Goal: Information Seeking & Learning: Find specific fact

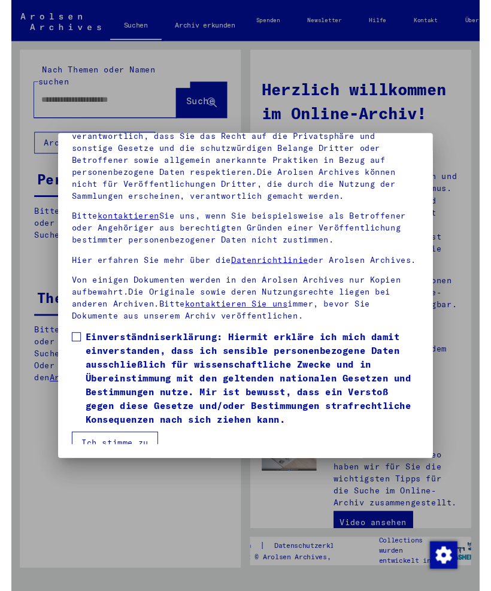
scroll to position [151, 0]
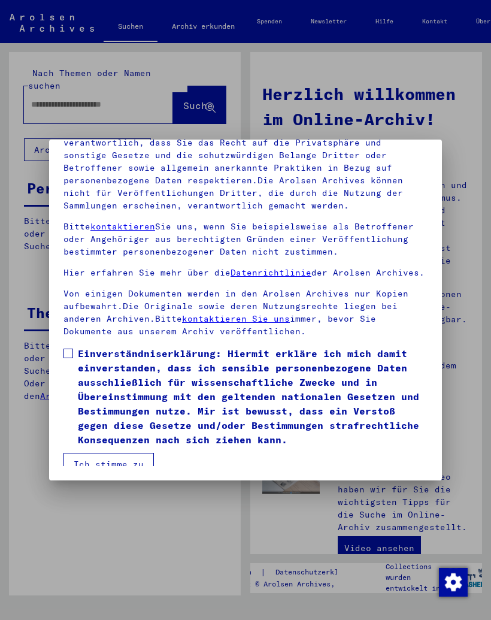
click at [73, 346] on label "Einverständniserklärung: Hiermit erkläre ich mich damit einverstanden, dass ich…" at bounding box center [246, 396] width 364 height 101
click at [128, 453] on button "Ich stimme zu" at bounding box center [109, 464] width 90 height 23
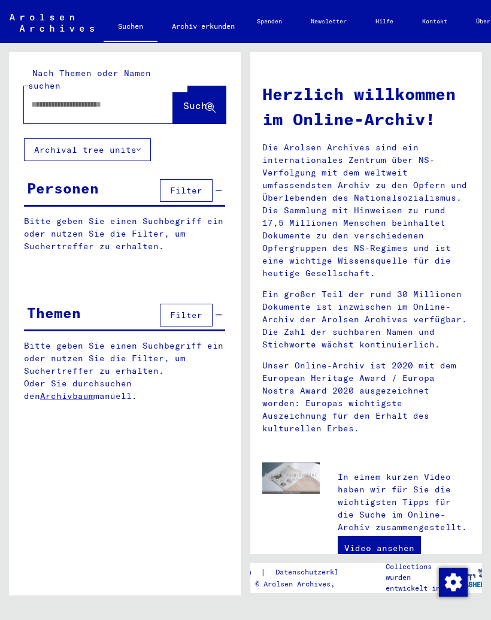
click at [120, 98] on input "text" at bounding box center [84, 104] width 106 height 13
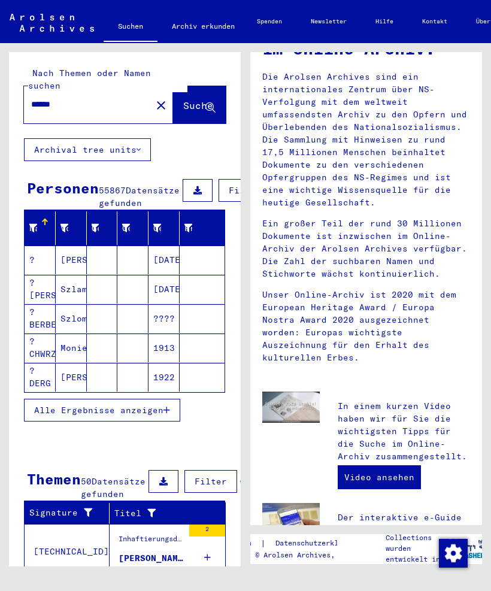
scroll to position [77, 0]
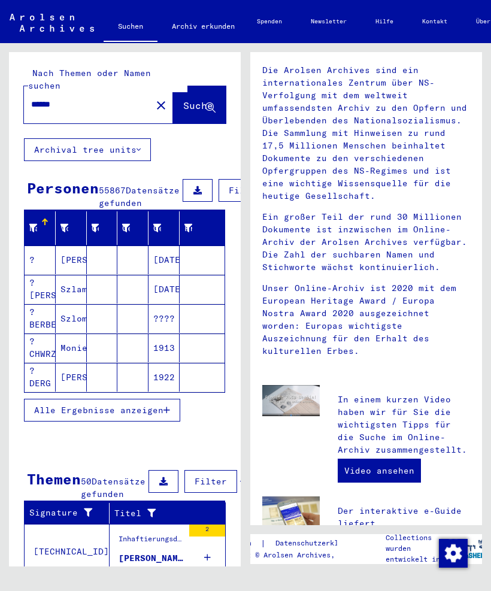
click at [74, 253] on mat-cell "[PERSON_NAME]" at bounding box center [71, 260] width 31 height 29
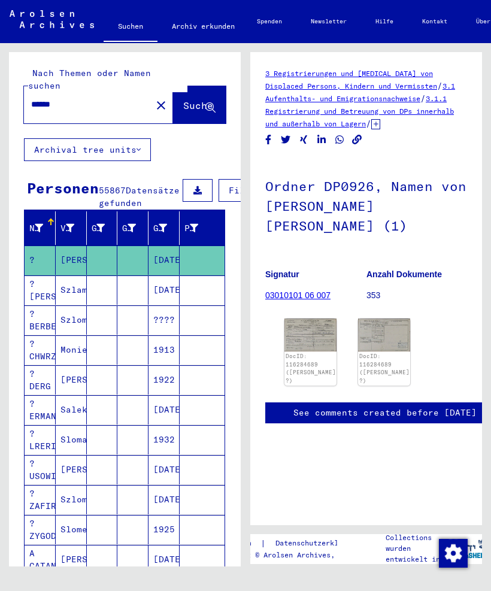
click at [68, 262] on mat-cell "[PERSON_NAME]" at bounding box center [71, 260] width 31 height 29
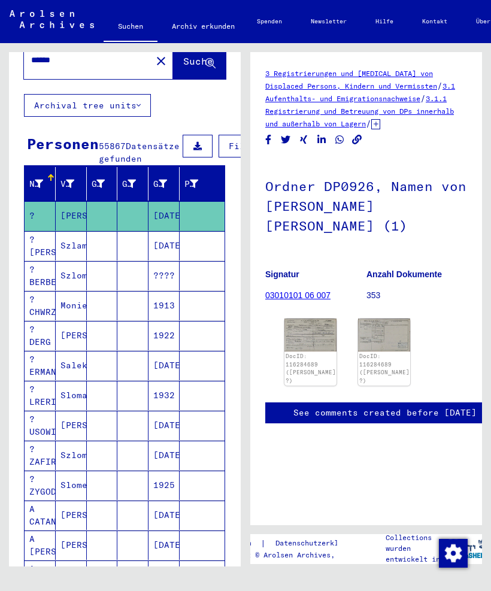
scroll to position [44, 0]
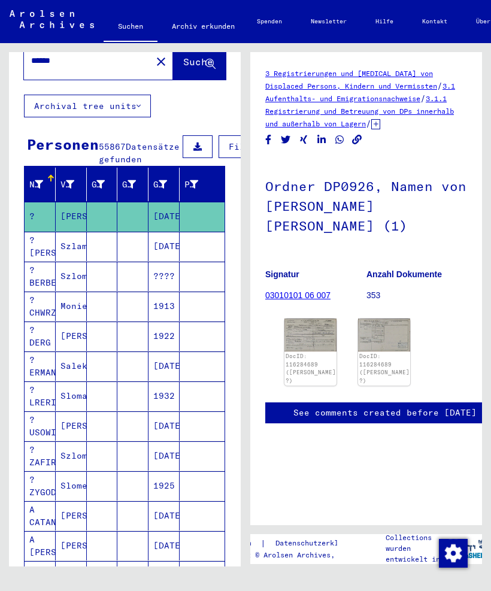
click at [111, 249] on mat-cell at bounding box center [102, 246] width 31 height 29
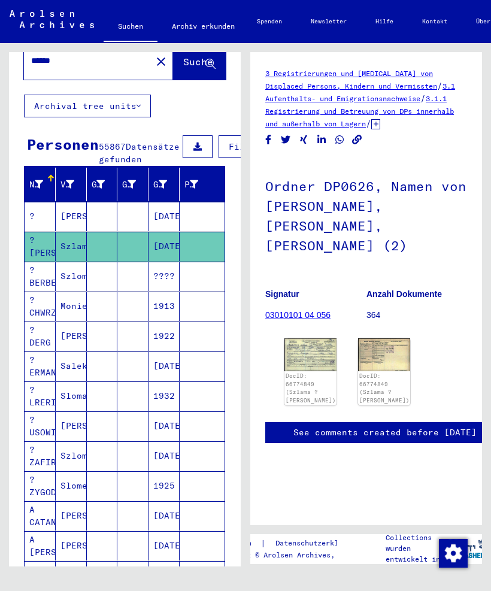
click at [43, 182] on icon at bounding box center [39, 184] width 8 height 8
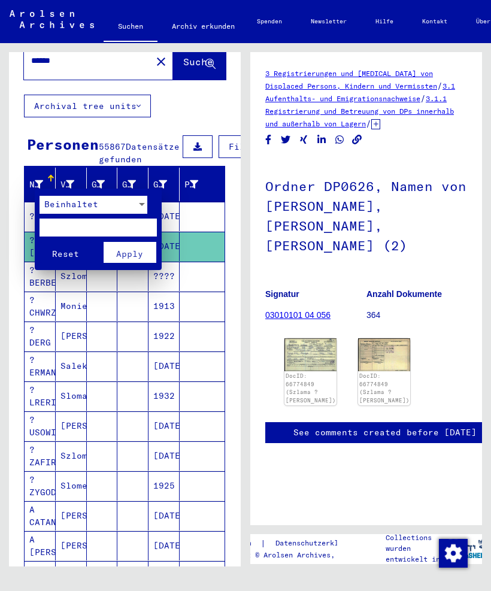
click at [108, 204] on div "Beinhaltet" at bounding box center [88, 205] width 97 height 18
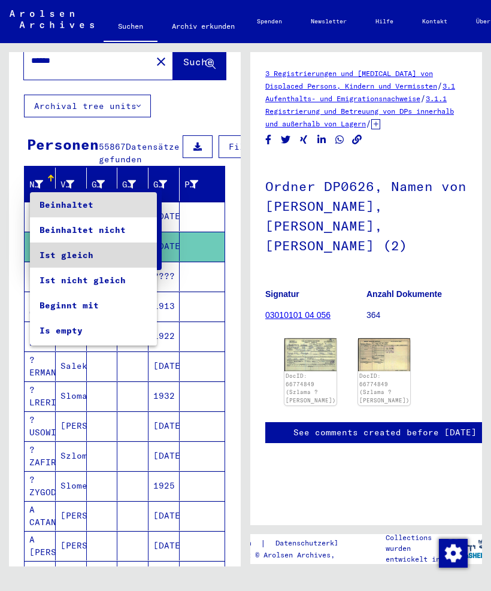
click at [113, 252] on span "Ist gleich" at bounding box center [94, 255] width 108 height 25
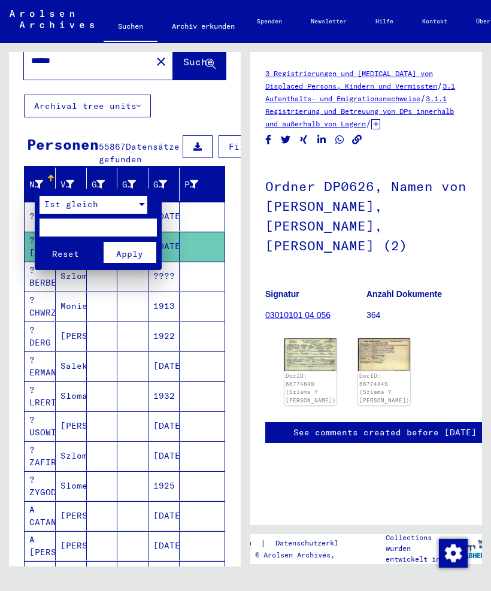
click at [138, 251] on span "Apply" at bounding box center [129, 254] width 27 height 11
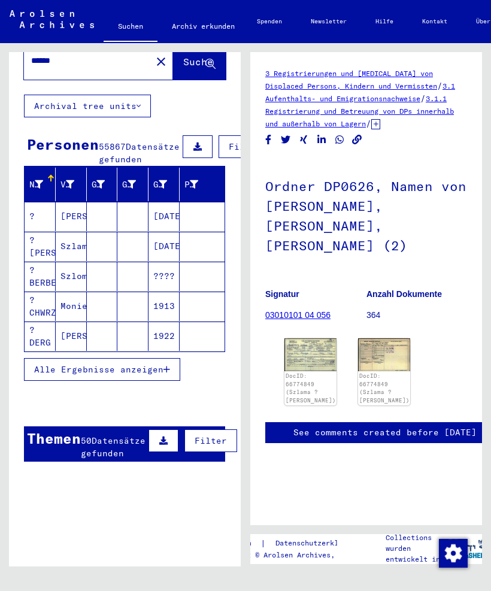
click at [56, 216] on mat-cell "[PERSON_NAME]" at bounding box center [71, 216] width 31 height 29
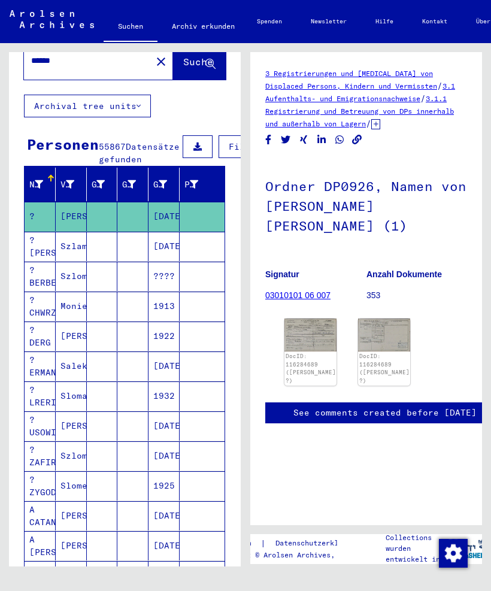
click at [311, 348] on img at bounding box center [311, 335] width 52 height 32
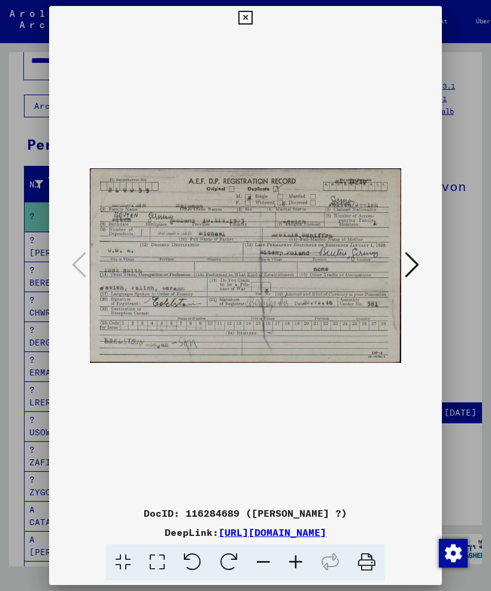
click at [422, 260] on button at bounding box center [412, 266] width 22 height 34
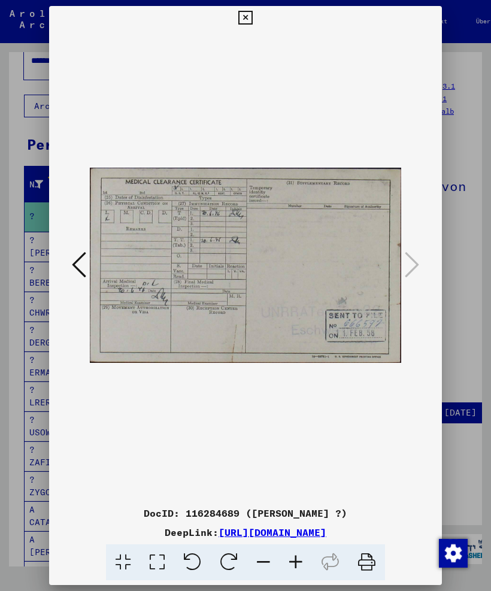
click at [424, 268] on div at bounding box center [245, 266] width 393 height 472
click at [486, 263] on div at bounding box center [245, 295] width 491 height 591
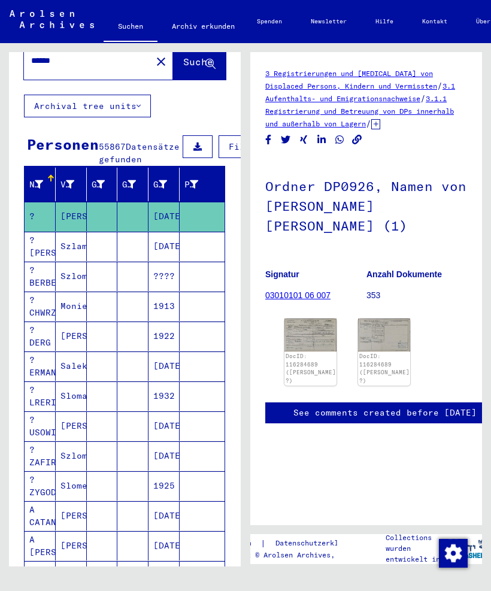
click at [104, 250] on mat-cell at bounding box center [102, 246] width 31 height 29
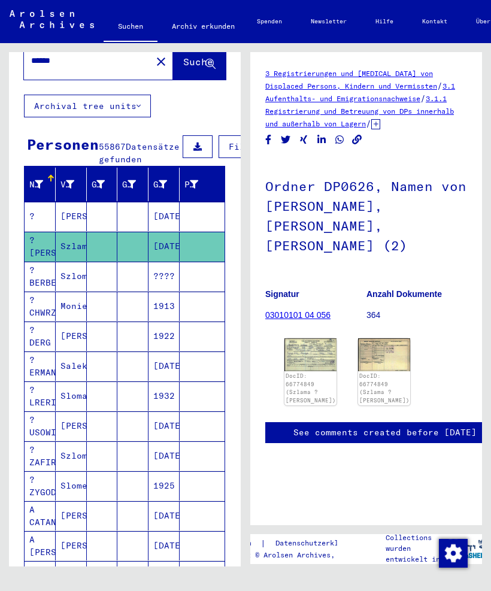
click at [92, 391] on mat-cell at bounding box center [102, 396] width 31 height 29
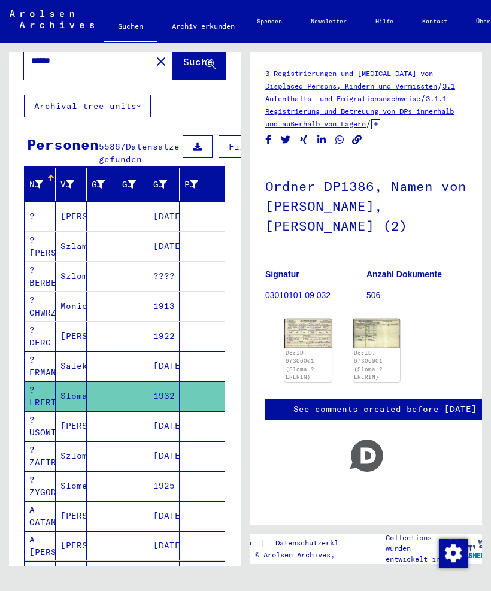
click at [102, 429] on mat-cell at bounding box center [102, 426] width 31 height 29
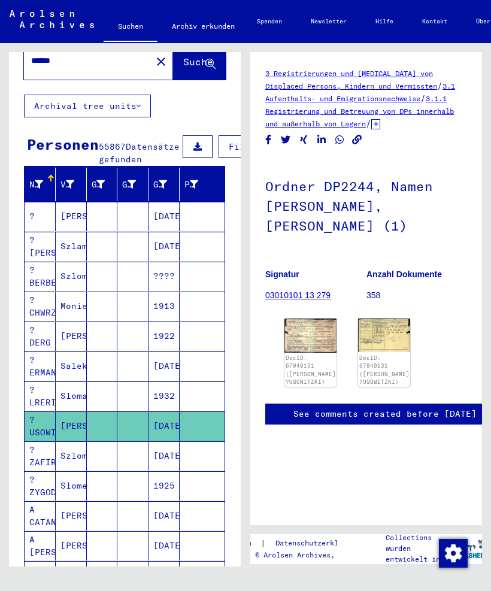
click at [312, 360] on link "DocID: 67940131 ([PERSON_NAME] ?USOWITZKI)" at bounding box center [311, 370] width 50 height 31
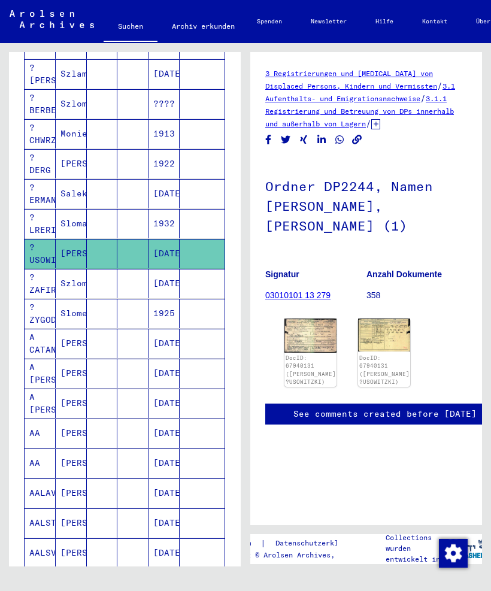
scroll to position [217, 0]
click at [114, 349] on mat-cell at bounding box center [102, 342] width 31 height 29
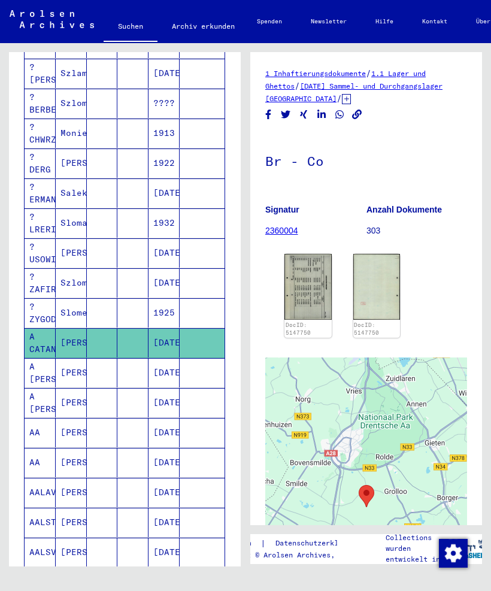
click at [311, 306] on img at bounding box center [308, 286] width 47 height 65
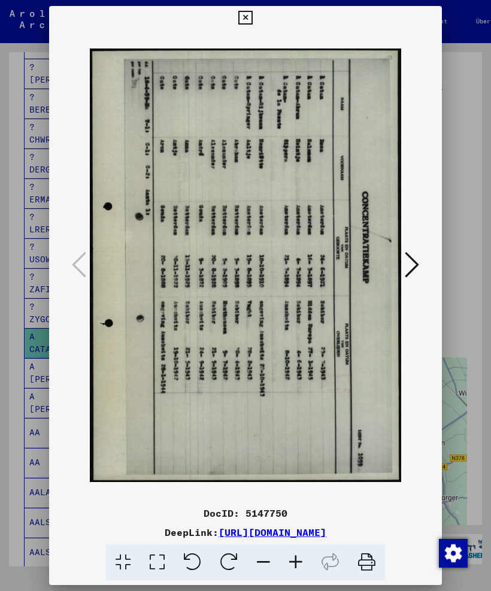
click at [418, 257] on icon at bounding box center [412, 264] width 14 height 29
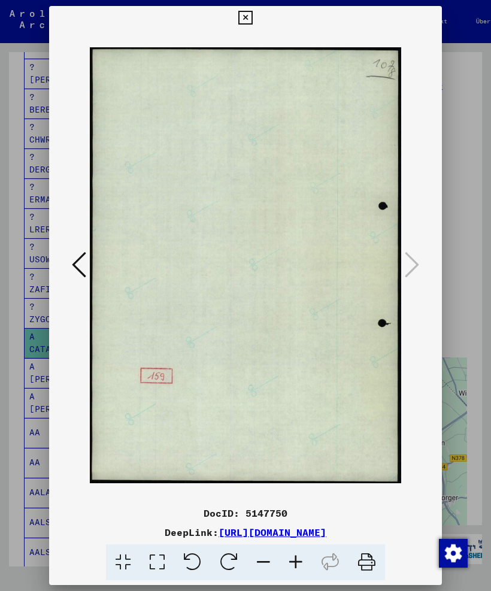
click at [470, 243] on div at bounding box center [245, 295] width 491 height 591
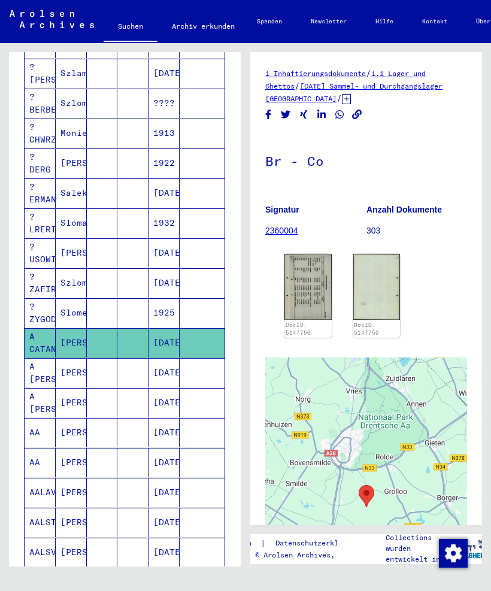
click at [138, 374] on mat-cell at bounding box center [132, 372] width 31 height 29
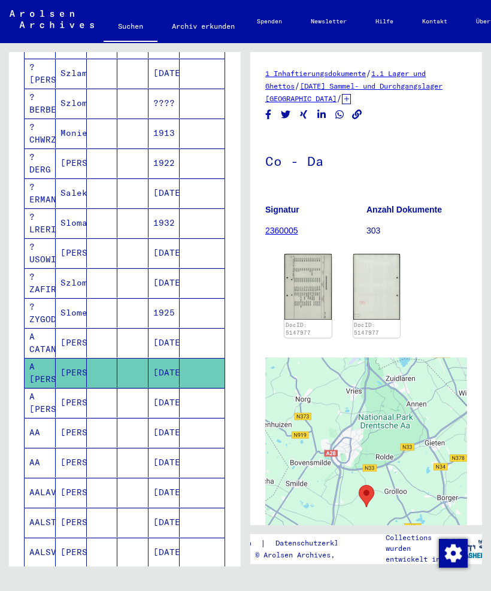
click at [56, 408] on mat-cell "[PERSON_NAME]" at bounding box center [71, 402] width 31 height 29
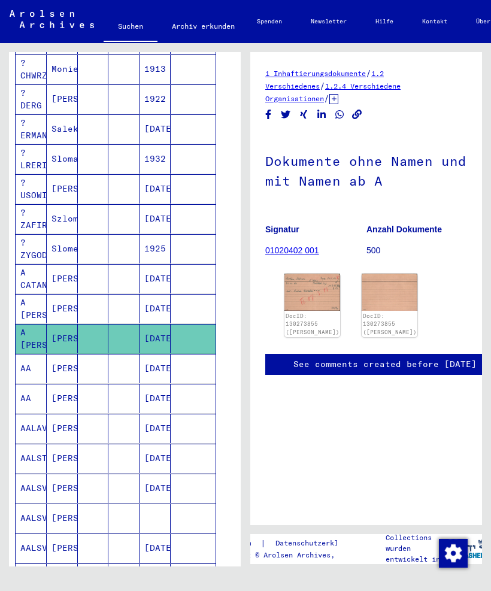
scroll to position [282, 9]
click at [311, 280] on img at bounding box center [313, 292] width 56 height 37
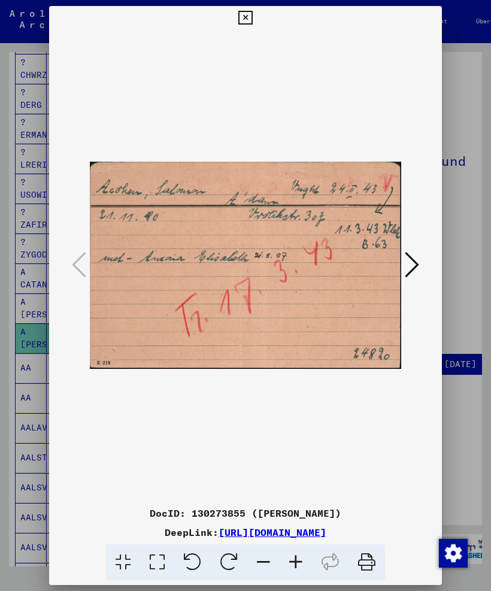
click at [410, 268] on icon at bounding box center [412, 264] width 14 height 29
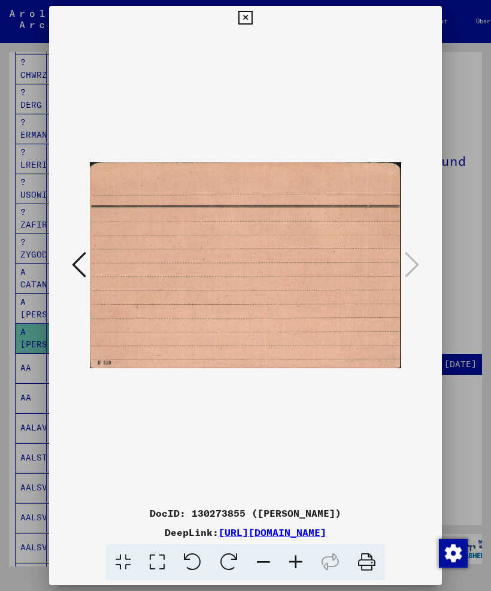
click at [256, 20] on button at bounding box center [245, 18] width 21 height 24
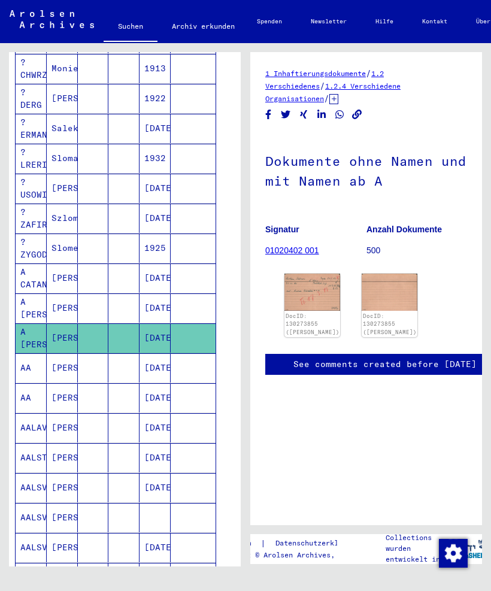
scroll to position [58, 0]
click at [171, 372] on mat-cell at bounding box center [193, 367] width 45 height 29
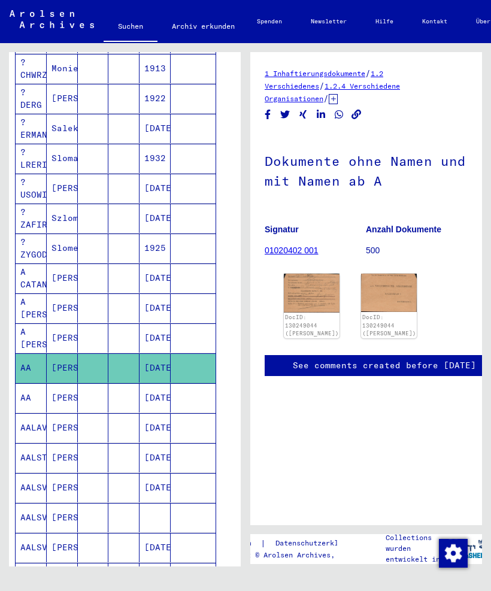
scroll to position [0, 1]
click at [34, 377] on mat-cell "AA" at bounding box center [31, 367] width 31 height 29
click at [28, 393] on mat-cell "AA" at bounding box center [31, 397] width 31 height 29
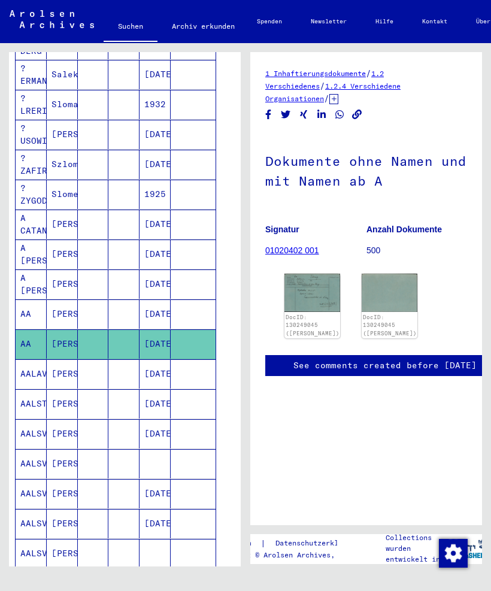
scroll to position [337, 9]
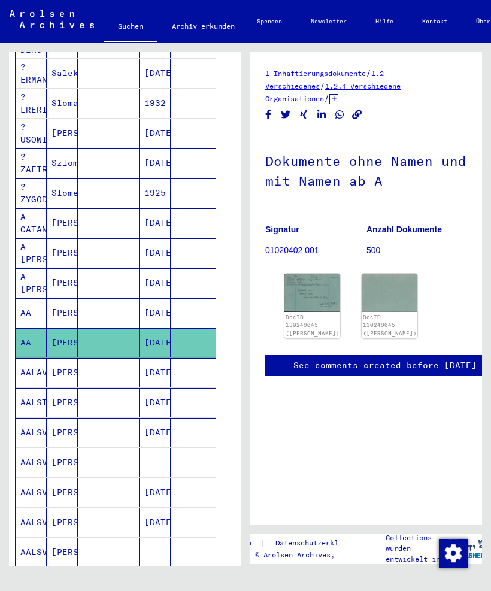
click at [26, 367] on mat-cell "AALAVEL" at bounding box center [31, 372] width 31 height 29
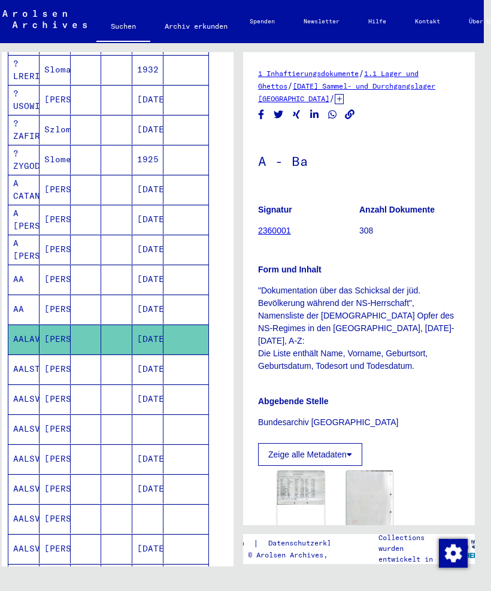
scroll to position [0, 7]
click at [298, 492] on img at bounding box center [300, 488] width 47 height 34
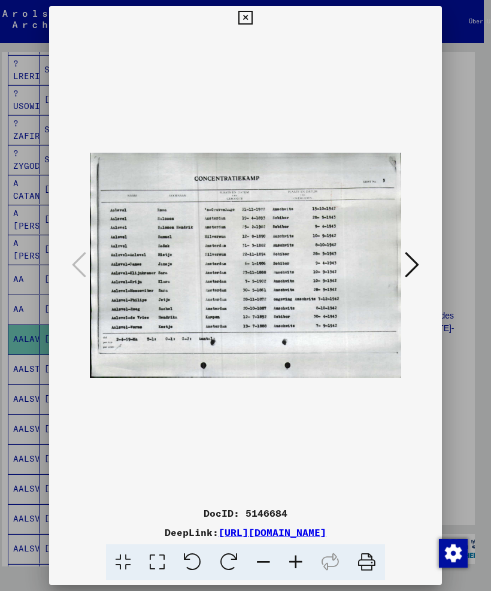
click at [410, 268] on icon at bounding box center [412, 264] width 14 height 29
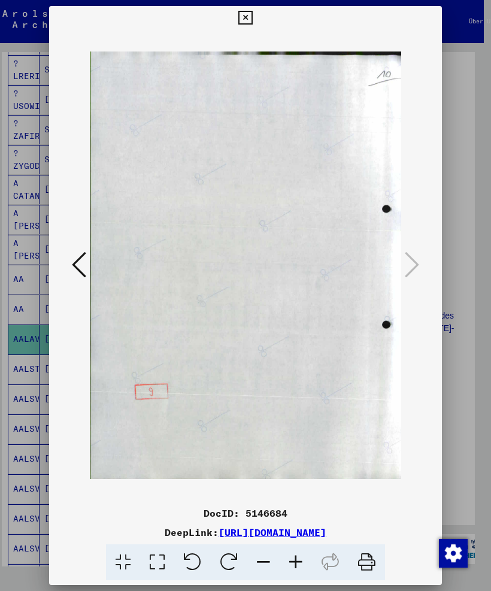
click at [252, 17] on icon at bounding box center [245, 18] width 14 height 14
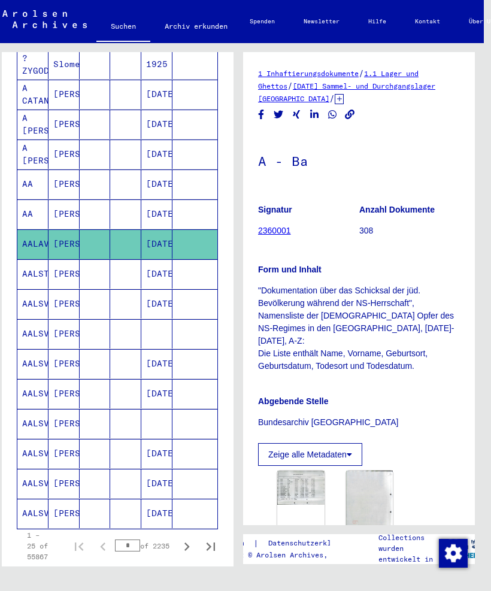
scroll to position [466, 0]
click at [125, 306] on mat-cell at bounding box center [125, 303] width 31 height 29
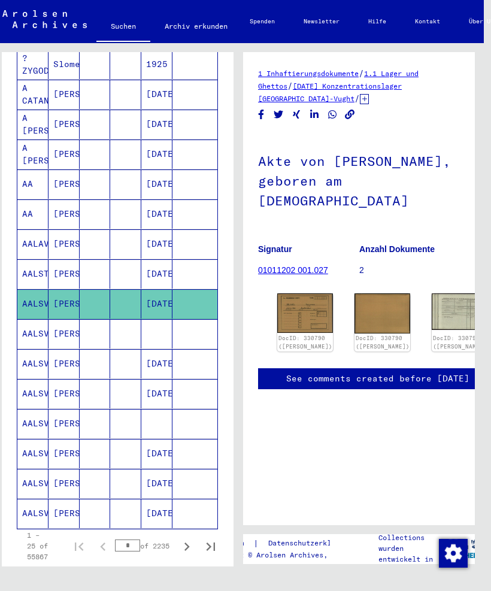
click at [302, 308] on img at bounding box center [305, 314] width 56 height 40
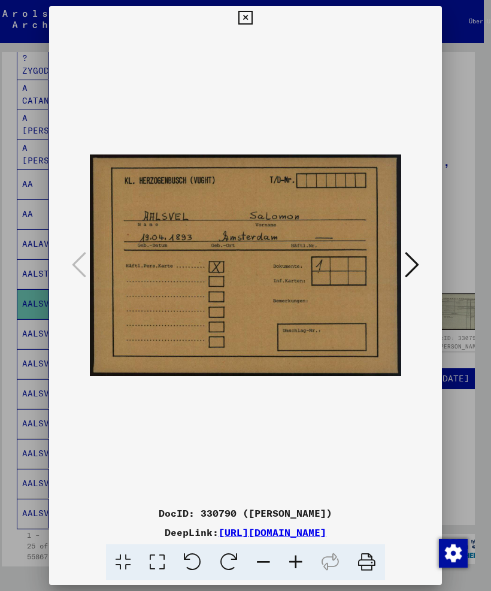
click at [400, 247] on img at bounding box center [246, 266] width 312 height 472
click at [252, 11] on icon at bounding box center [245, 18] width 14 height 14
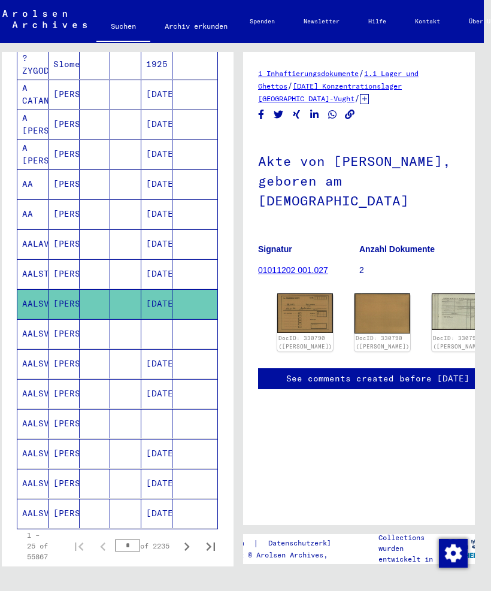
click at [55, 334] on mat-cell "[PERSON_NAME]" at bounding box center [64, 333] width 31 height 29
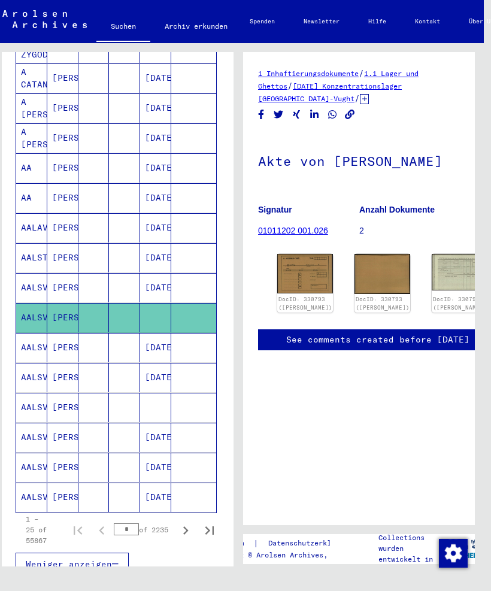
scroll to position [485, 2]
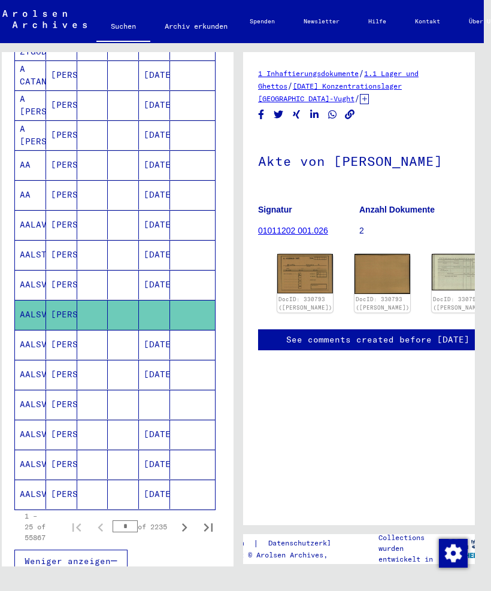
click at [30, 343] on mat-cell "AALSVEL" at bounding box center [30, 344] width 31 height 29
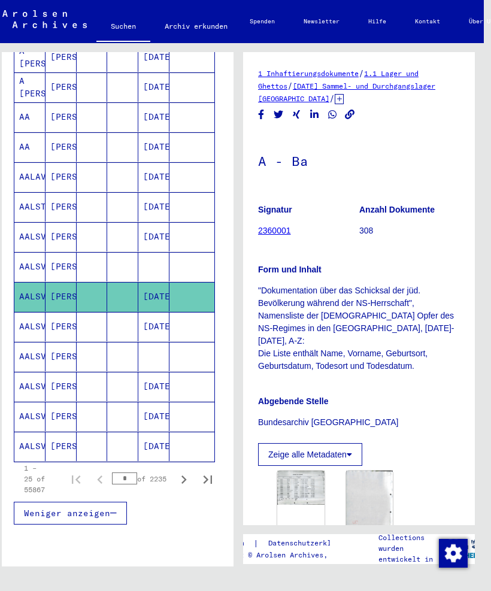
click at [23, 322] on mat-cell "AALSVEL" at bounding box center [29, 326] width 31 height 29
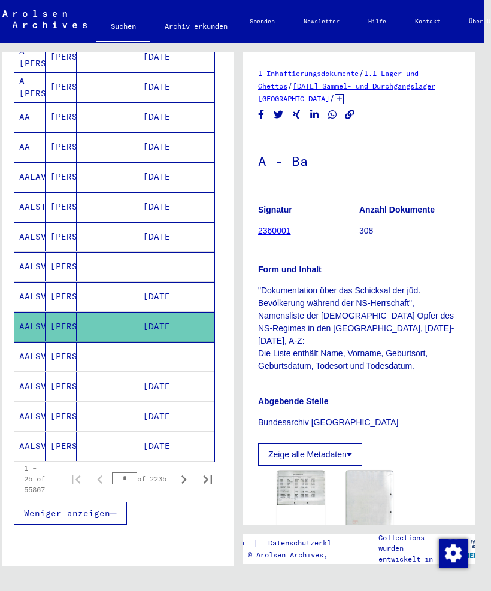
click at [23, 363] on mat-cell "AALSVEL" at bounding box center [29, 356] width 31 height 29
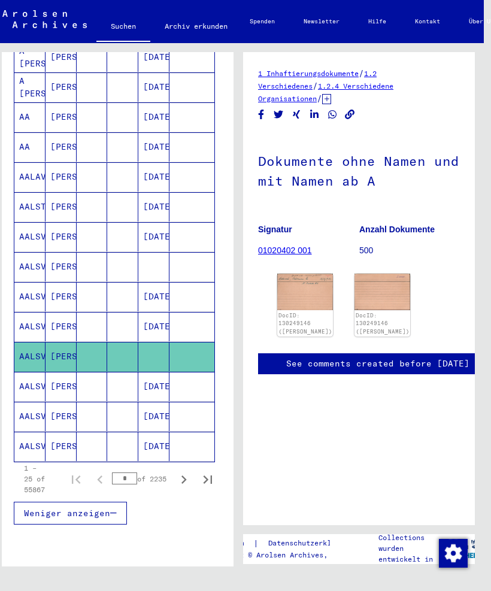
click at [149, 384] on mat-cell "[DATE]" at bounding box center [153, 386] width 31 height 29
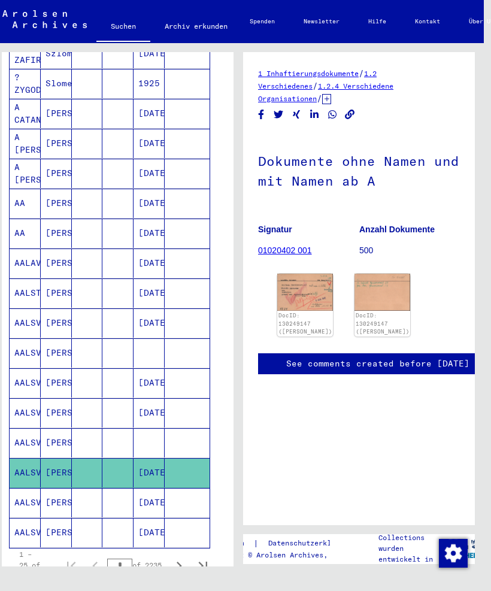
scroll to position [444, 8]
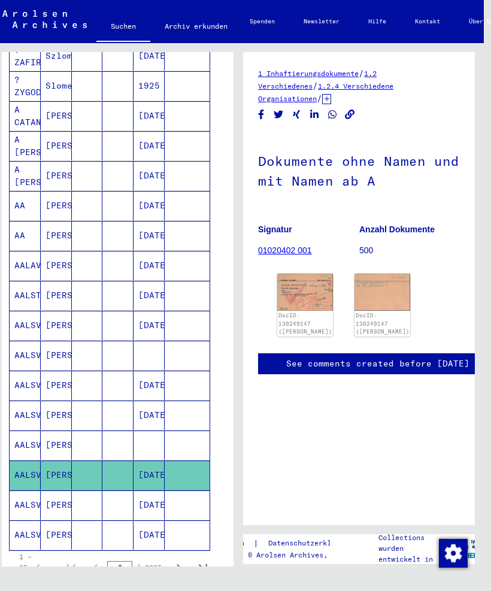
click at [298, 280] on img at bounding box center [305, 292] width 56 height 37
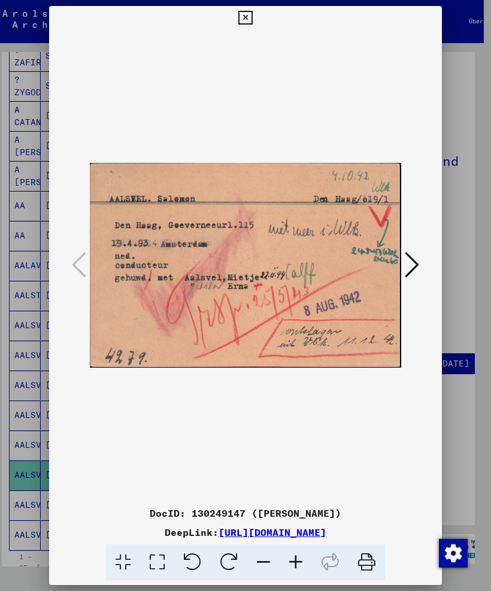
click at [7, 238] on div at bounding box center [245, 295] width 491 height 591
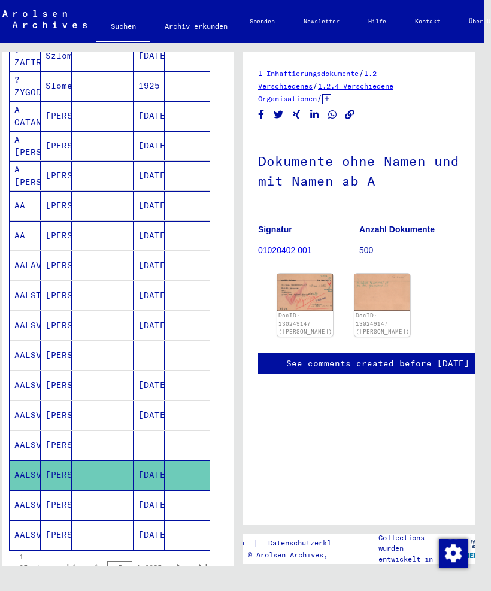
click at [288, 282] on img at bounding box center [305, 292] width 56 height 37
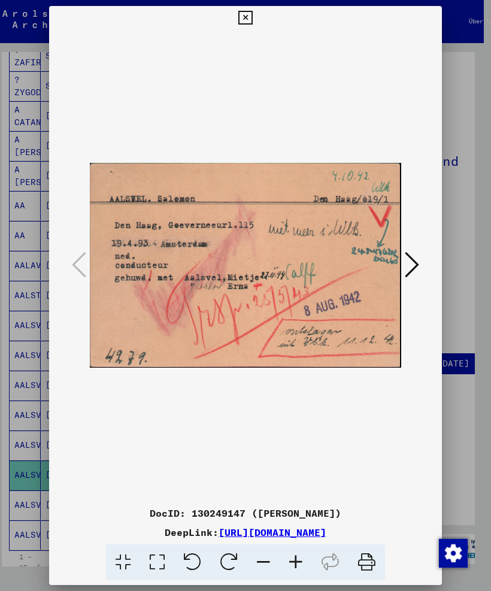
click at [411, 259] on icon at bounding box center [412, 264] width 14 height 29
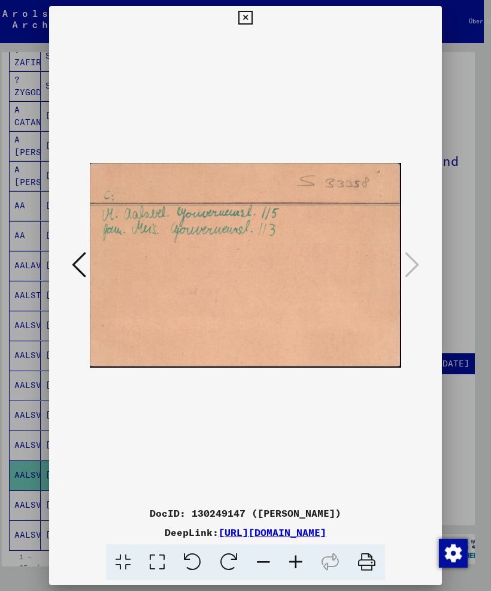
click at [75, 250] on icon at bounding box center [79, 264] width 14 height 29
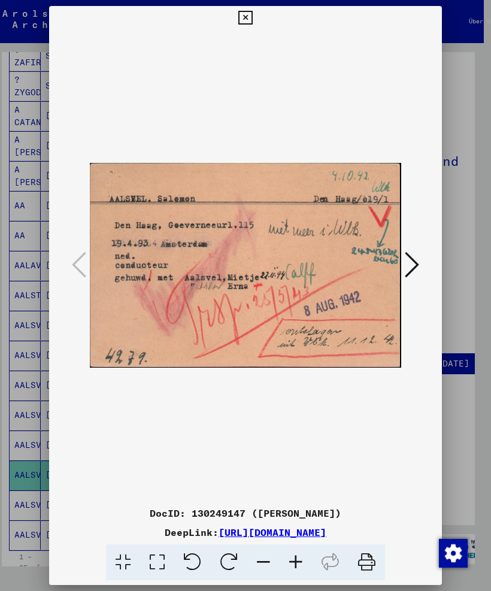
click at [252, 14] on icon at bounding box center [245, 18] width 14 height 14
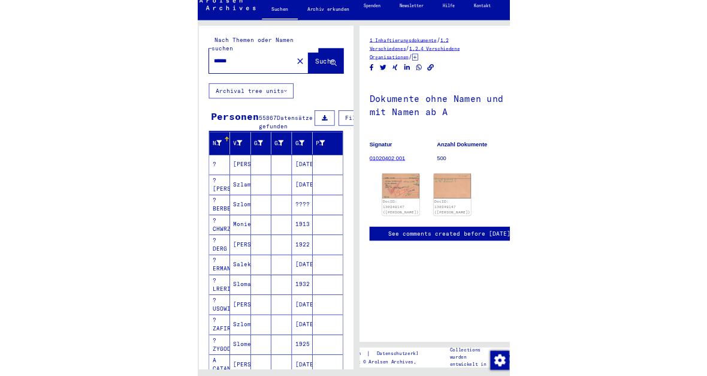
scroll to position [0, 0]
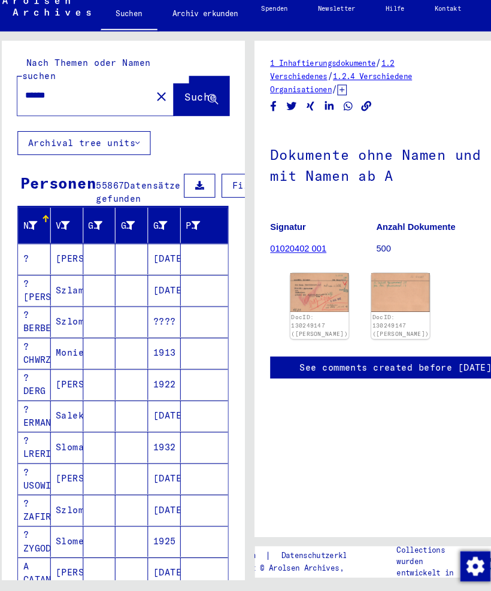
click at [78, 98] on input "******" at bounding box center [80, 104] width 113 height 13
click at [62, 98] on input "******" at bounding box center [80, 104] width 113 height 13
type input "*******"
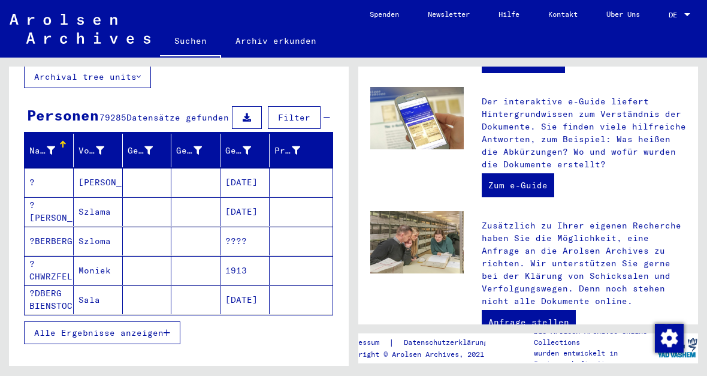
scroll to position [92, 0]
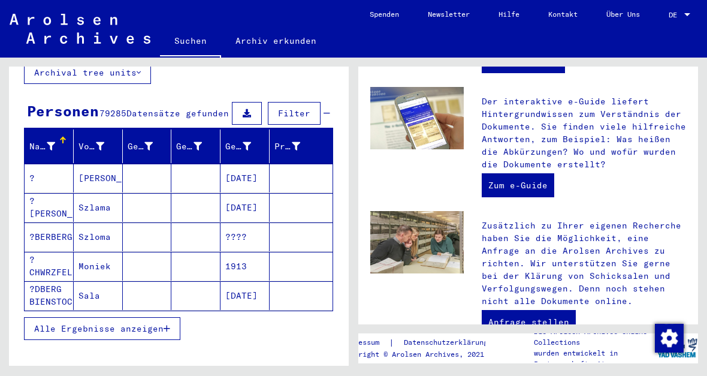
click at [47, 142] on icon at bounding box center [51, 146] width 8 height 8
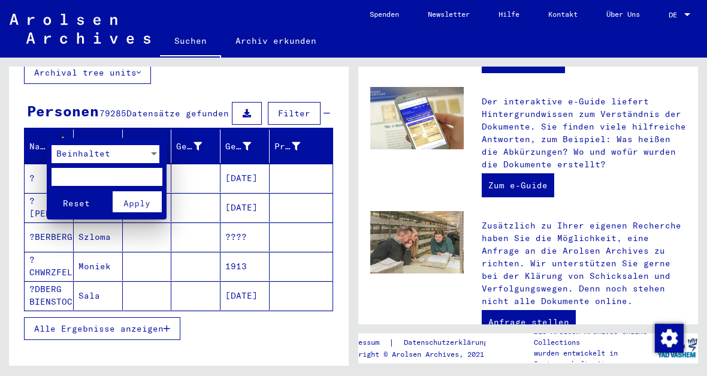
click at [69, 157] on span "Beinhaltet" at bounding box center [83, 153] width 54 height 11
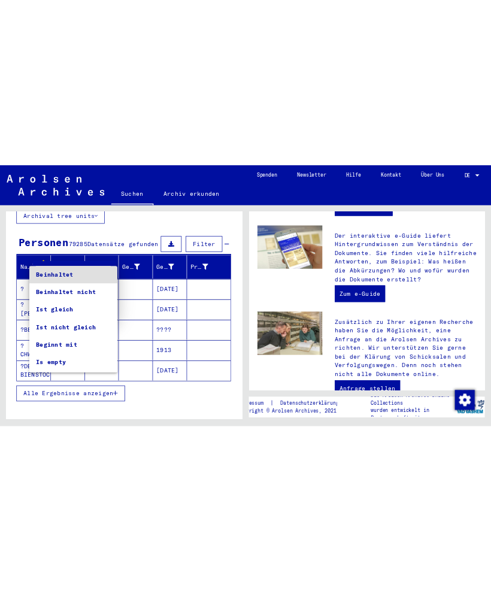
scroll to position [0, 0]
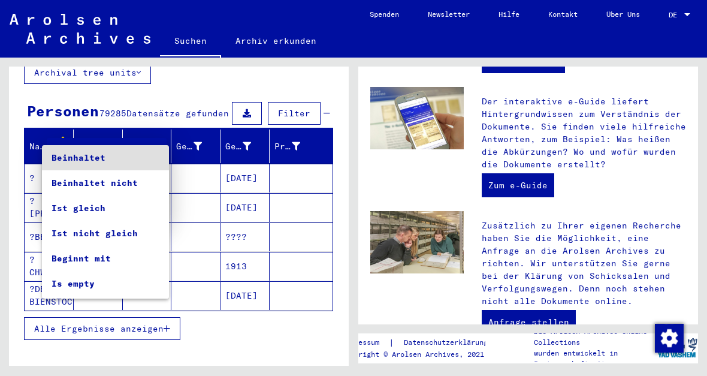
click at [88, 128] on div at bounding box center [353, 188] width 707 height 376
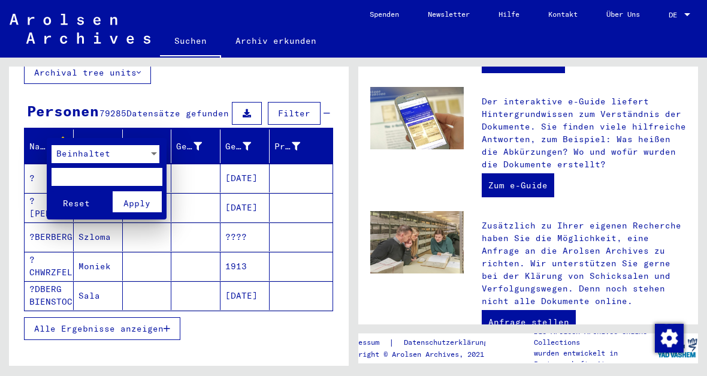
click at [78, 160] on div "Beinhaltet" at bounding box center [100, 154] width 97 height 18
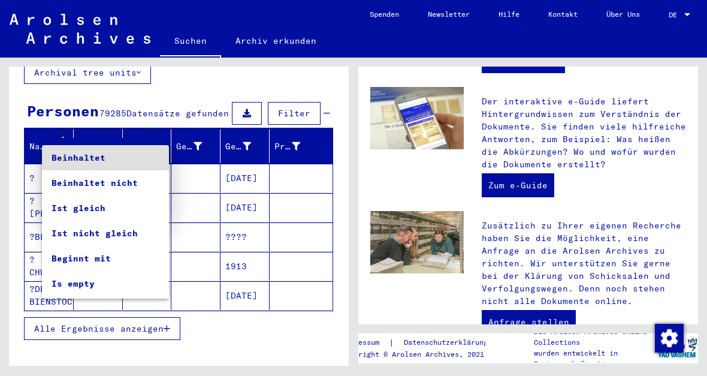
click at [143, 125] on div at bounding box center [353, 188] width 707 height 376
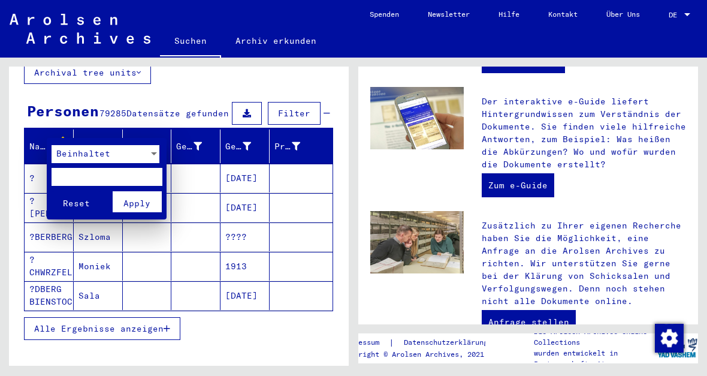
click at [87, 161] on div "Beinhaltet" at bounding box center [100, 154] width 97 height 18
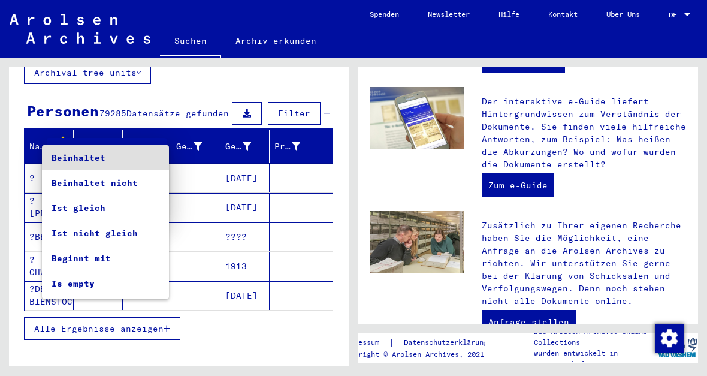
click at [155, 123] on div at bounding box center [353, 188] width 707 height 376
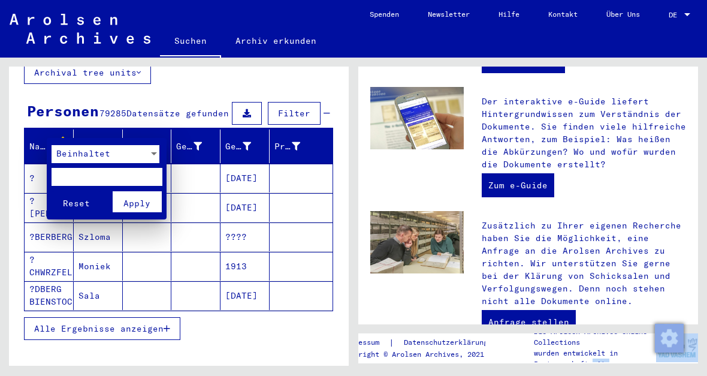
click at [111, 82] on div at bounding box center [353, 188] width 707 height 376
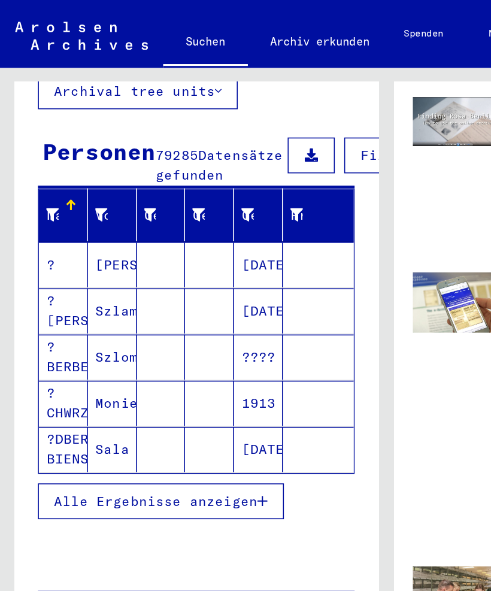
click at [229, 93] on span "Filter" at bounding box center [245, 98] width 32 height 11
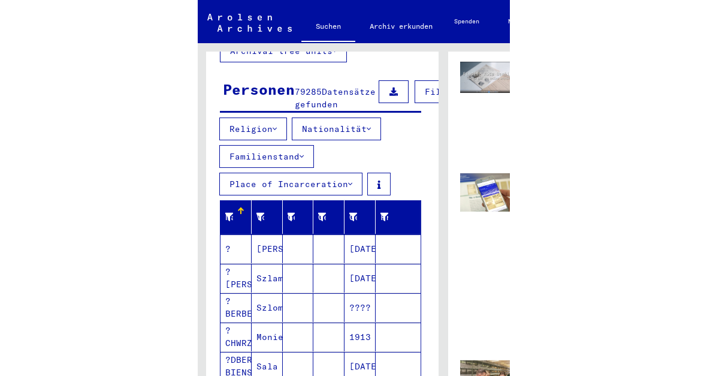
scroll to position [99, 0]
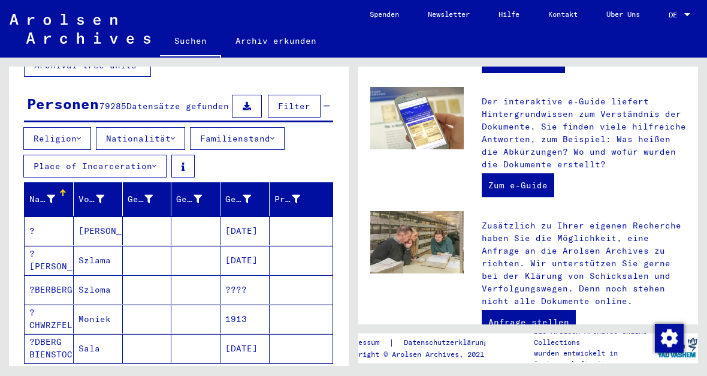
click at [134, 155] on button "Place of Incarceration" at bounding box center [94, 166] width 143 height 23
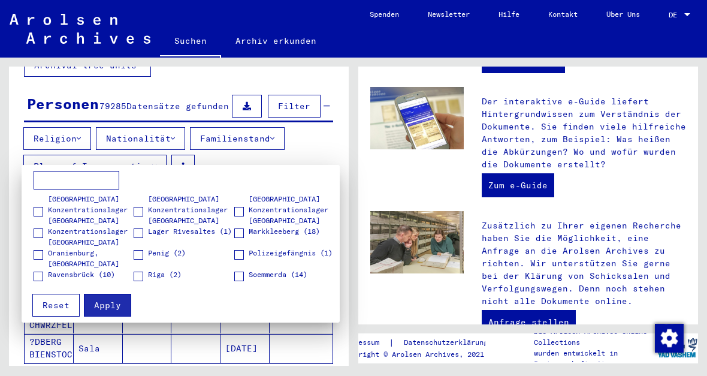
scroll to position [158, 0]
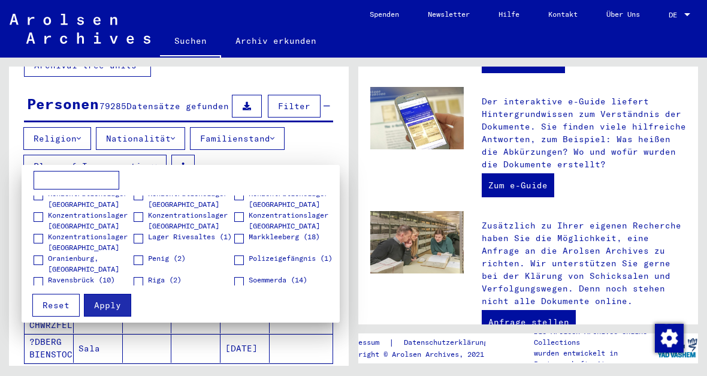
click at [31, 227] on div "Allenstein (1) [GEOGRAPHIC_DATA] (10) ATG [GEOGRAPHIC_DATA] (13) [GEOGRAPHIC_DA…" at bounding box center [181, 228] width 306 height 115
click at [40, 223] on label "Konzentrationslager [GEOGRAPHIC_DATA] (1)" at bounding box center [83, 226] width 99 height 32
click at [92, 307] on button "Apply" at bounding box center [107, 305] width 47 height 23
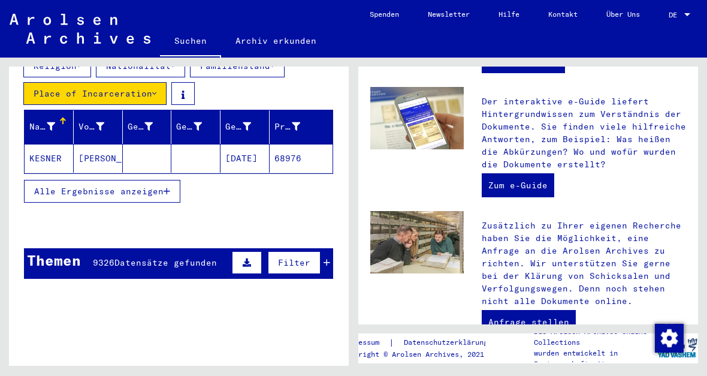
scroll to position [174, 0]
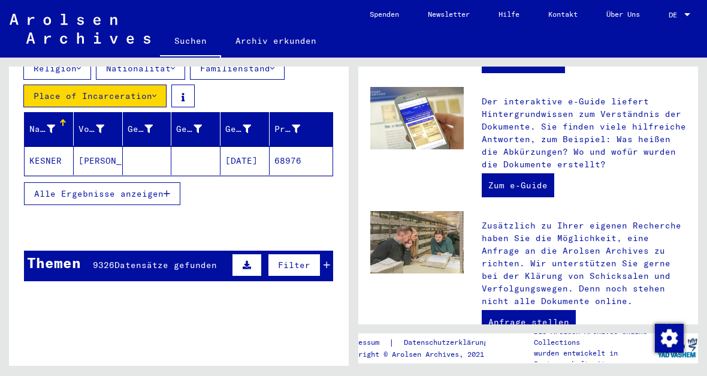
click at [58, 146] on mat-cell "KESNER" at bounding box center [49, 160] width 49 height 29
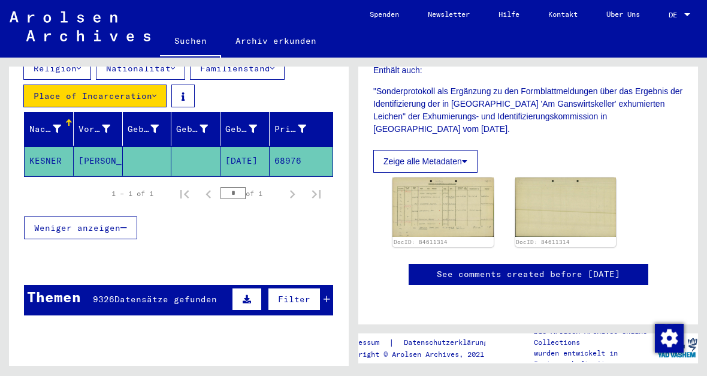
scroll to position [431, 0]
click at [461, 183] on img at bounding box center [442, 206] width 101 height 59
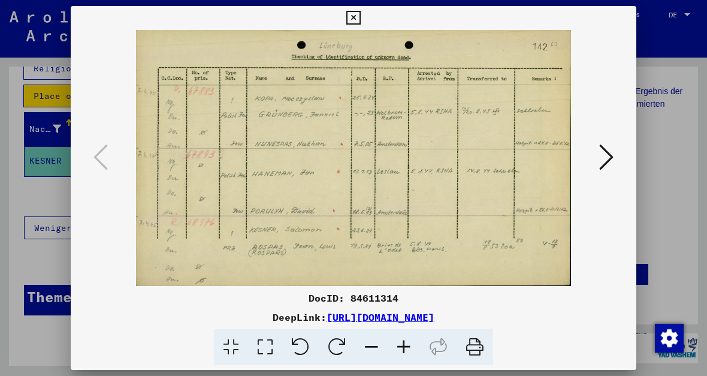
click at [491, 174] on button at bounding box center [607, 158] width 22 height 34
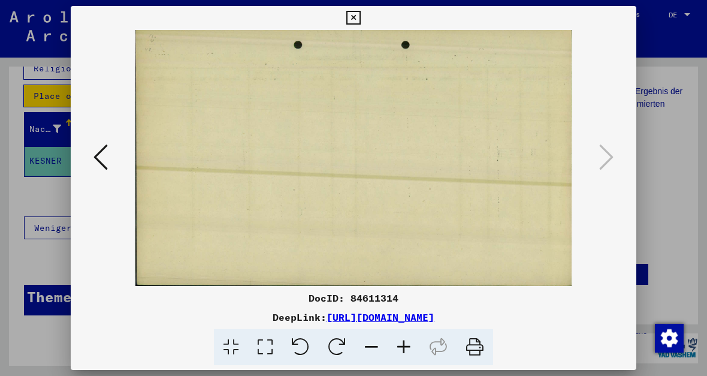
click at [97, 159] on icon at bounding box center [100, 157] width 14 height 29
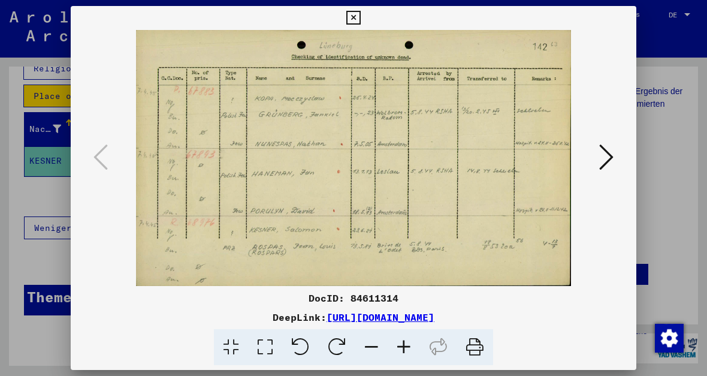
click at [360, 22] on icon at bounding box center [353, 18] width 14 height 14
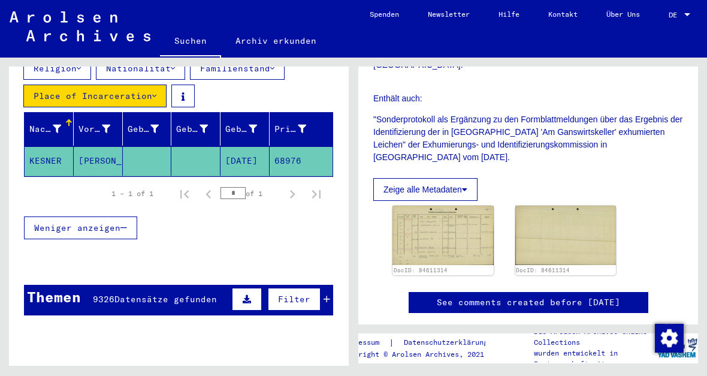
scroll to position [392, 0]
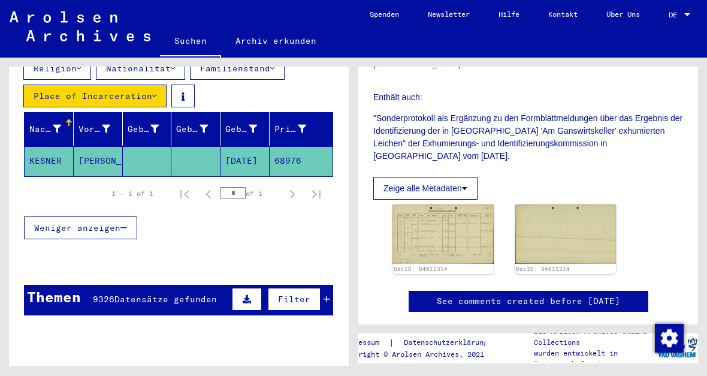
click at [491, 295] on link "See comments created before [DATE]" at bounding box center [528, 301] width 183 height 13
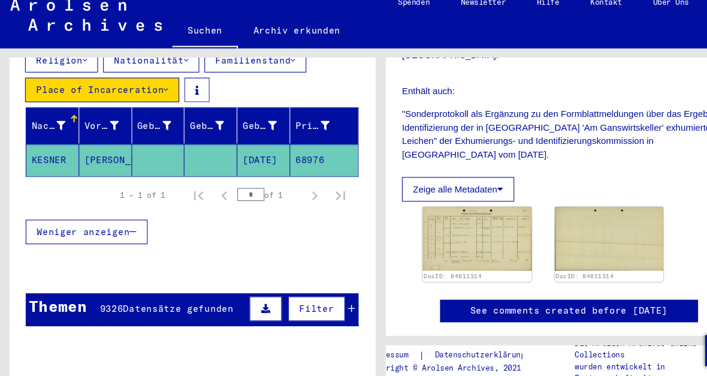
scroll to position [427, 0]
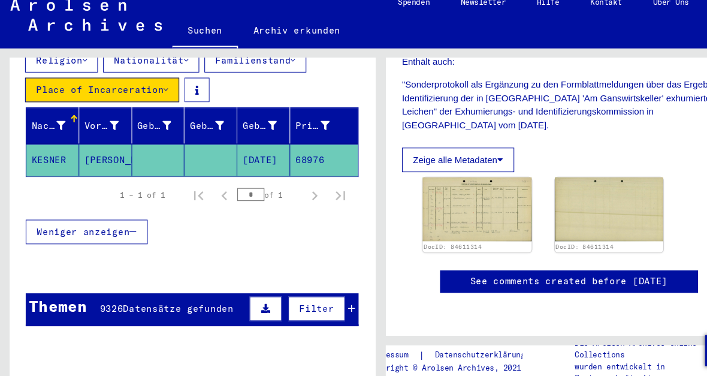
click at [491, 268] on link "See comments created before [DATE]" at bounding box center [528, 274] width 183 height 13
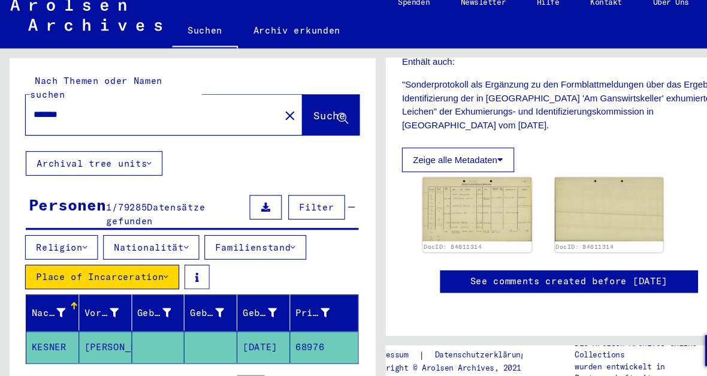
scroll to position [0, 0]
click at [262, 113] on mat-icon "close" at bounding box center [269, 120] width 14 height 14
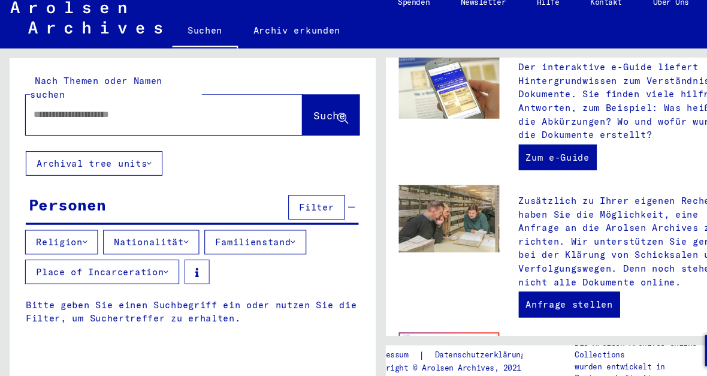
click at [159, 113] on input "text" at bounding box center [138, 119] width 214 height 13
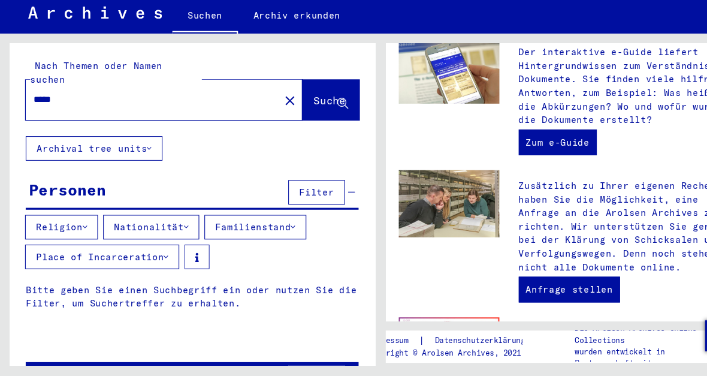
type input "*****"
click at [166, 226] on button "Nationalität" at bounding box center [140, 237] width 89 height 23
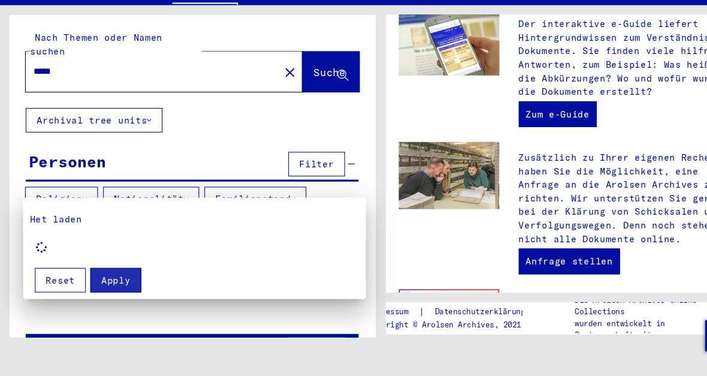
click at [165, 170] on div at bounding box center [353, 188] width 707 height 376
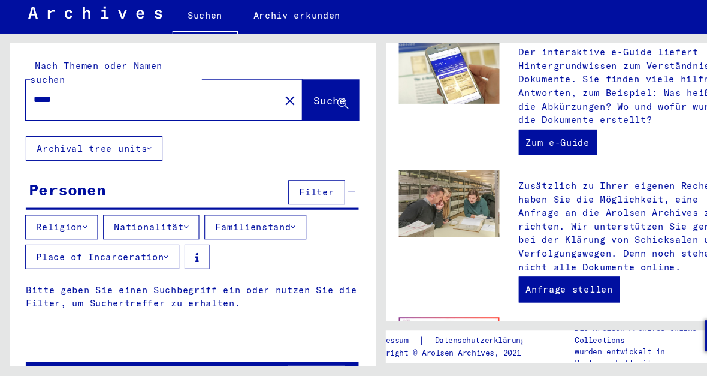
click at [86, 192] on div "Personen" at bounding box center [63, 203] width 72 height 22
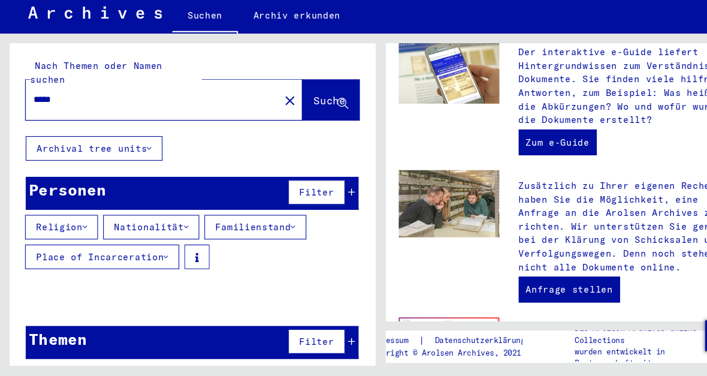
click at [81, 233] on icon at bounding box center [79, 237] width 4 height 8
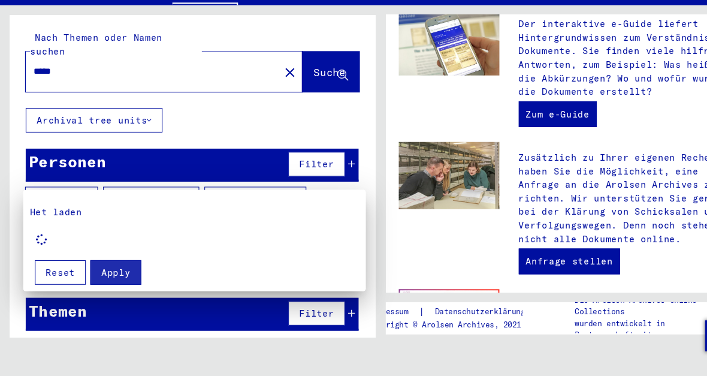
click at [108, 303] on div at bounding box center [353, 188] width 707 height 376
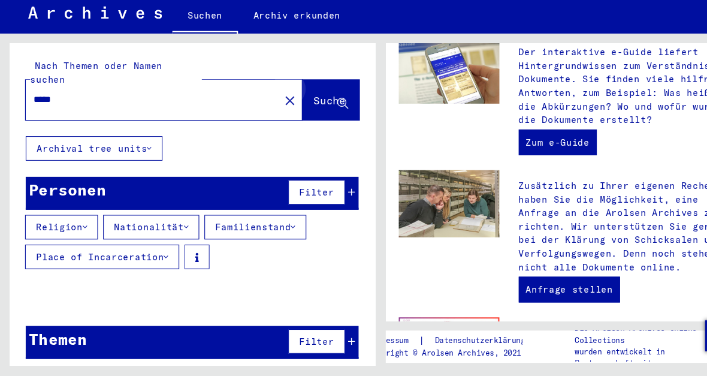
click at [311, 114] on span "Suche" at bounding box center [306, 120] width 30 height 12
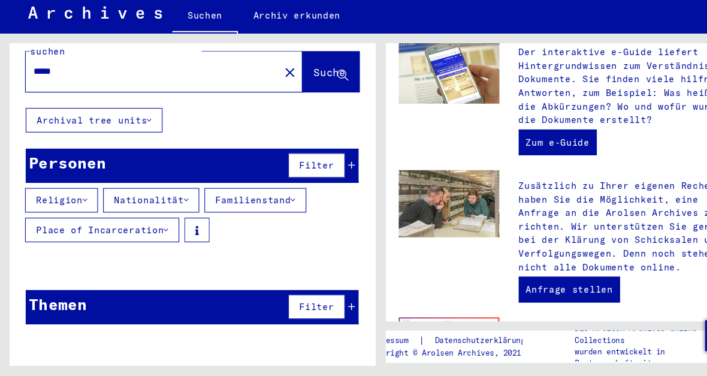
scroll to position [26, 0]
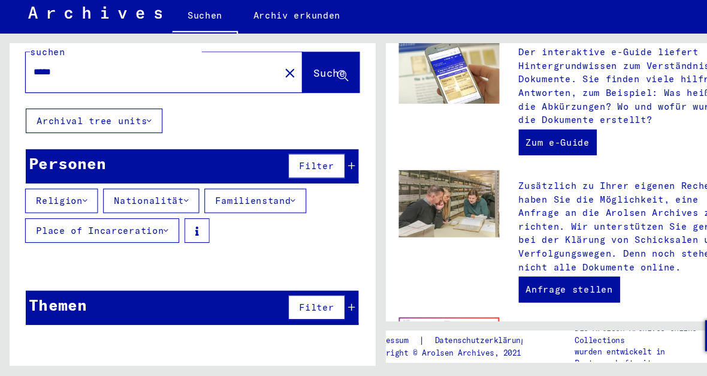
click at [331, 165] on div "Personen Filter" at bounding box center [178, 181] width 309 height 32
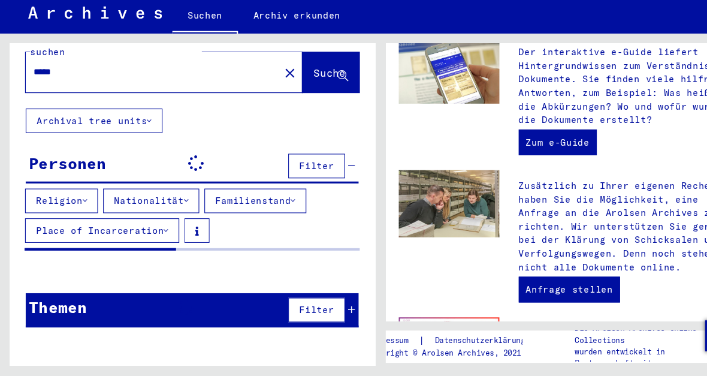
click at [319, 169] on button "Filter" at bounding box center [294, 180] width 53 height 23
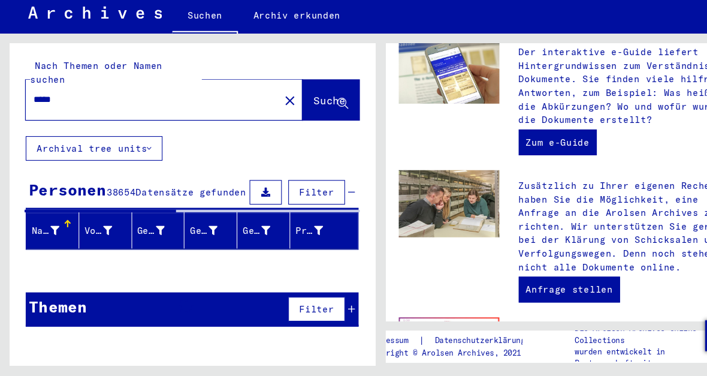
click at [99, 236] on icon at bounding box center [100, 240] width 8 height 8
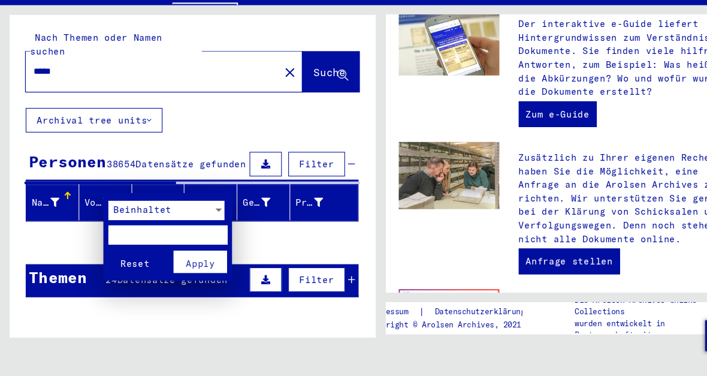
click at [68, 221] on div at bounding box center [353, 188] width 707 height 376
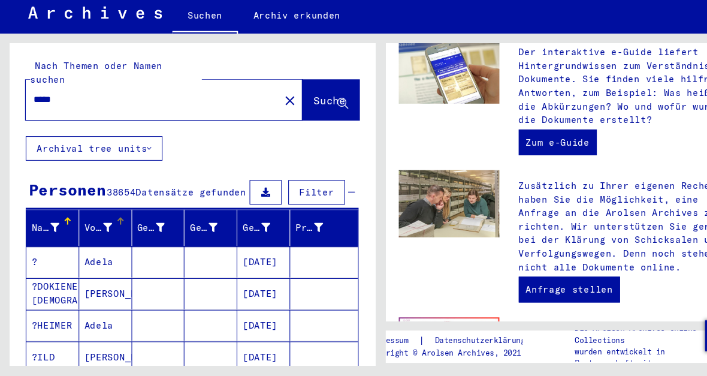
click at [46, 228] on div "Nachname" at bounding box center [51, 237] width 44 height 19
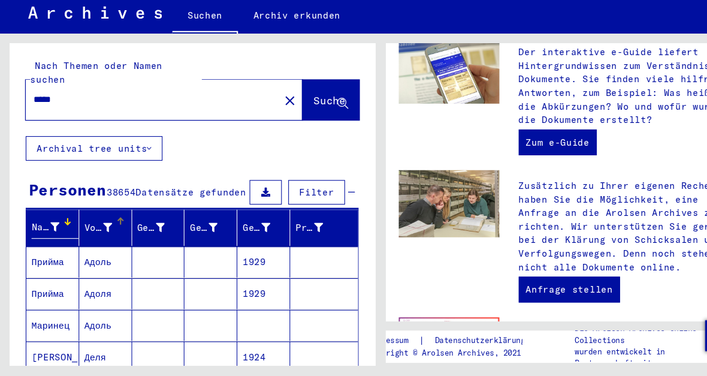
click at [103, 234] on icon at bounding box center [100, 238] width 8 height 8
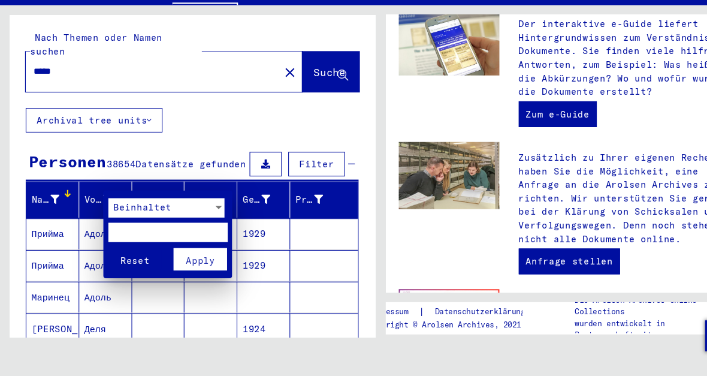
click at [90, 170] on div at bounding box center [353, 188] width 707 height 376
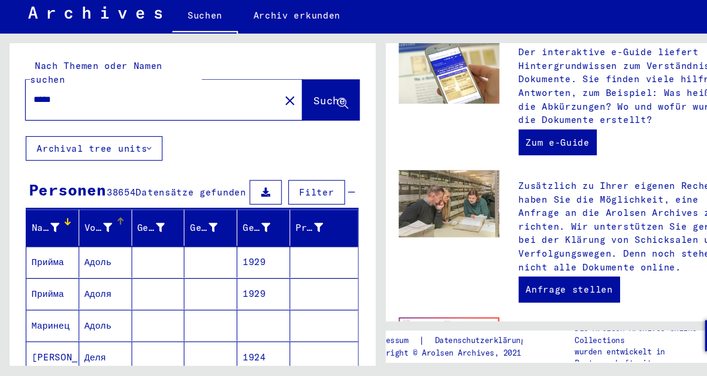
click at [157, 228] on div "Geburtsname" at bounding box center [150, 237] width 44 height 19
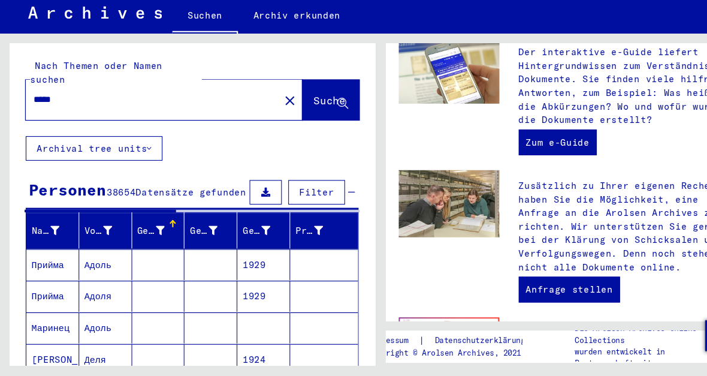
click at [149, 236] on icon at bounding box center [148, 240] width 8 height 8
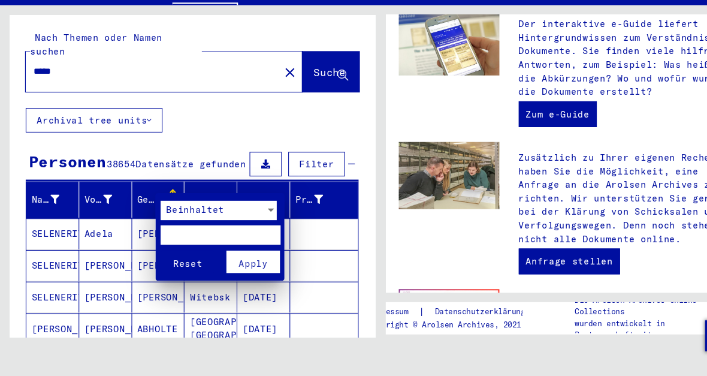
click at [228, 213] on div "Beinhaltet" at bounding box center [197, 222] width 97 height 18
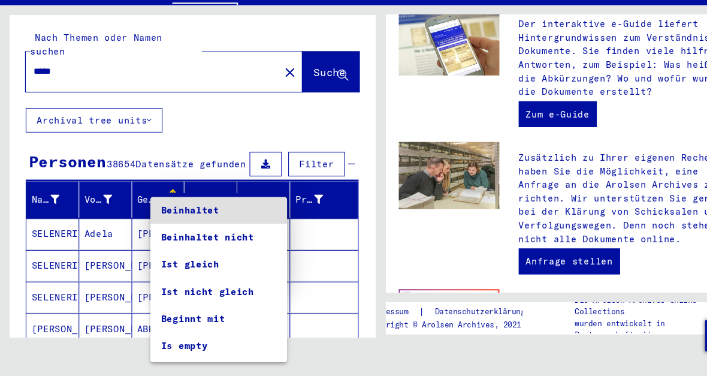
click at [301, 213] on div at bounding box center [353, 188] width 707 height 376
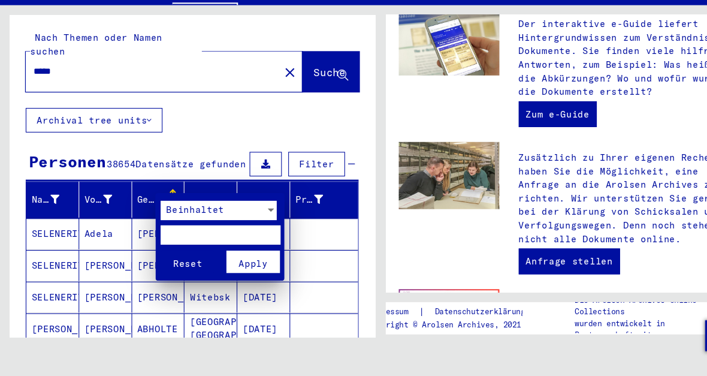
click at [206, 168] on div at bounding box center [353, 188] width 707 height 376
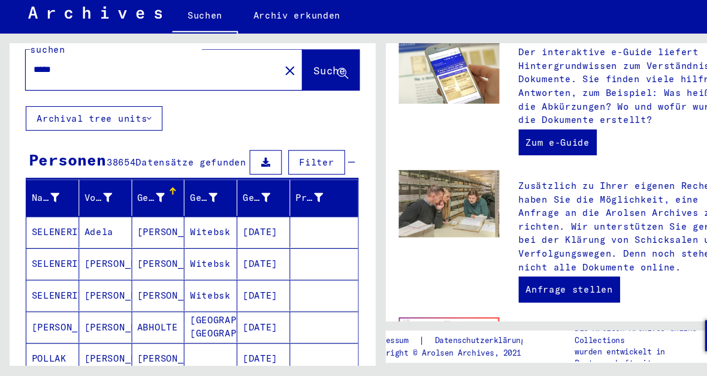
scroll to position [28, 0]
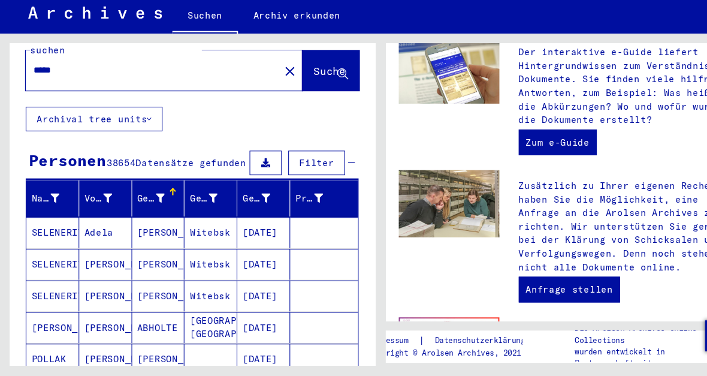
click at [125, 172] on span "38654" at bounding box center [112, 177] width 27 height 11
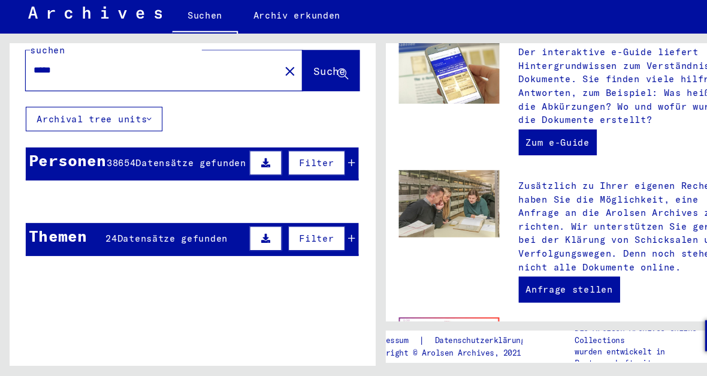
click at [328, 173] on icon at bounding box center [327, 177] width 7 height 8
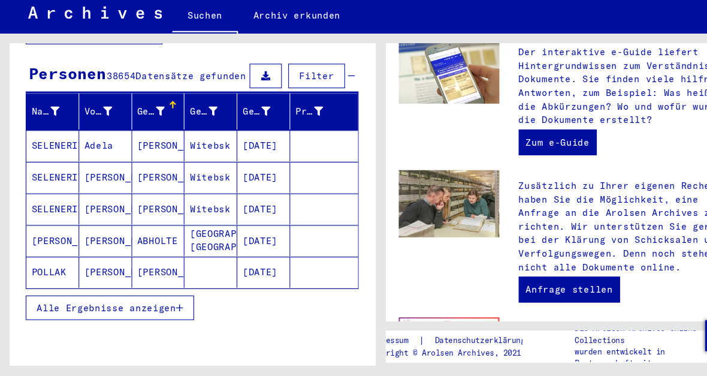
scroll to position [100, 0]
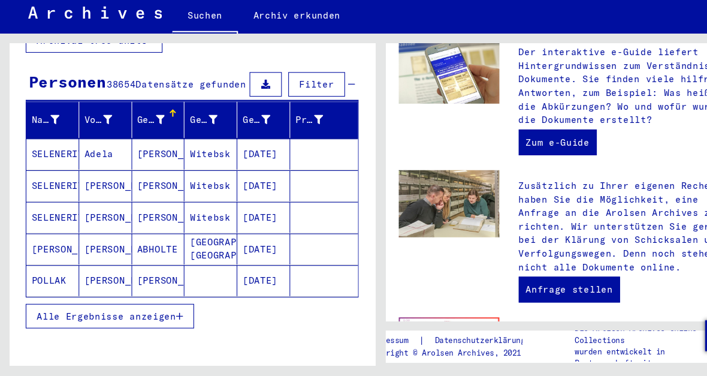
click at [288, 99] on span "Filter" at bounding box center [294, 104] width 32 height 11
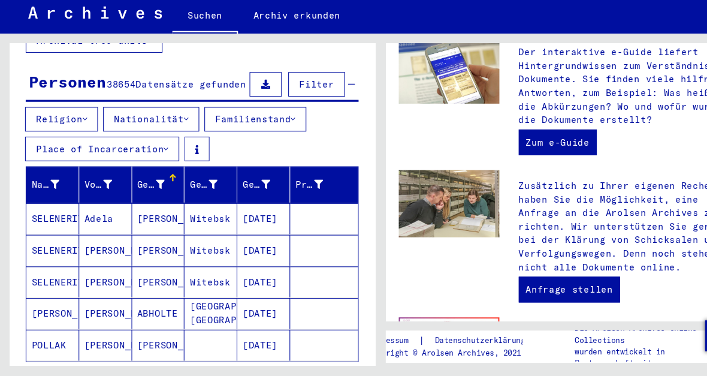
scroll to position [109, 0]
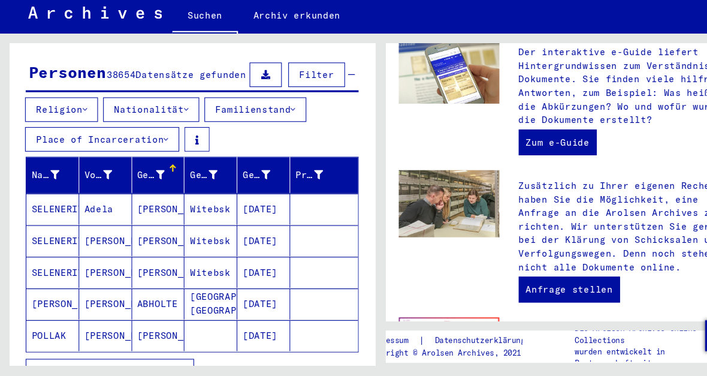
click at [158, 144] on button "Place of Incarceration" at bounding box center [94, 155] width 143 height 23
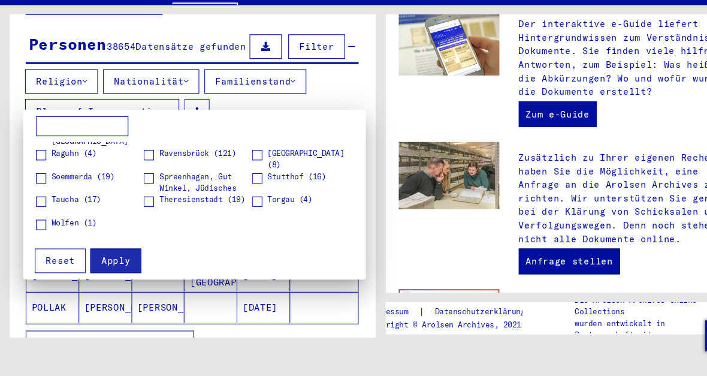
scroll to position [190, 0]
click at [315, 93] on div at bounding box center [353, 188] width 707 height 376
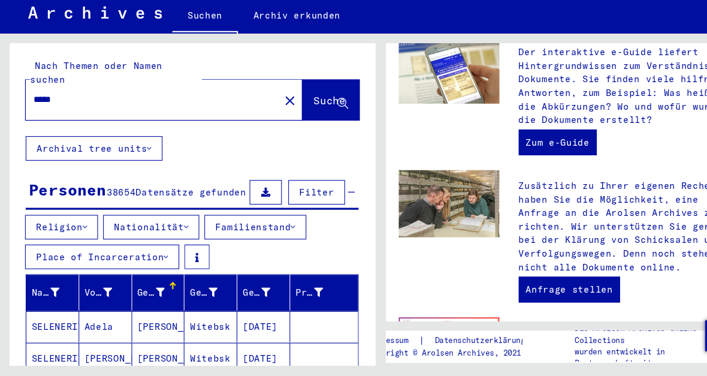
scroll to position [0, 0]
click at [262, 113] on mat-icon "close" at bounding box center [269, 120] width 14 height 14
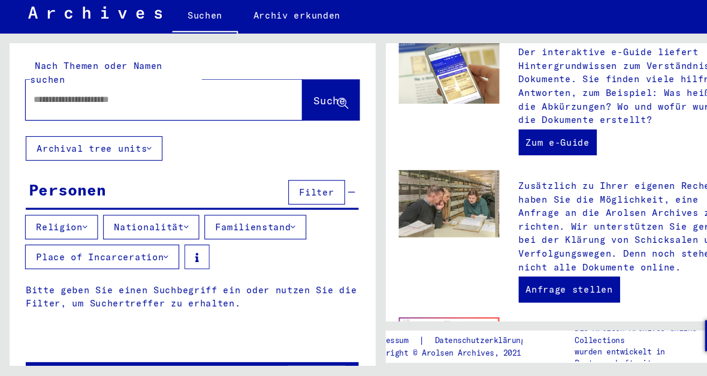
click at [195, 113] on input "text" at bounding box center [138, 119] width 214 height 13
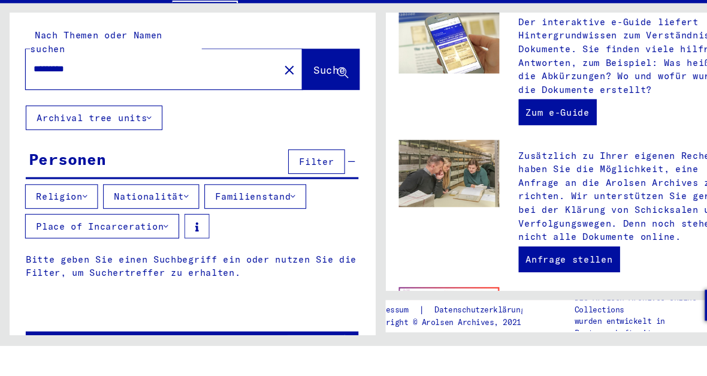
type input "**********"
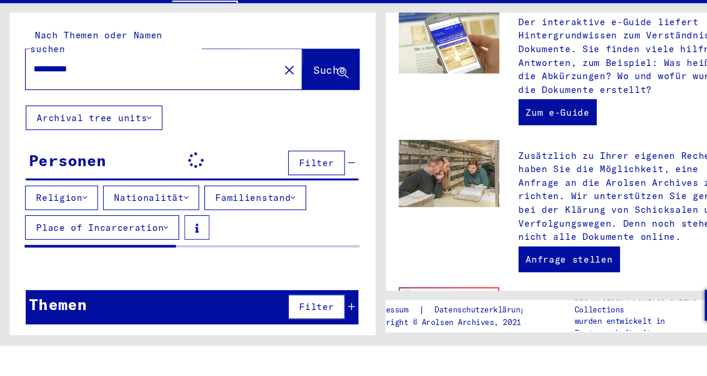
click at [296, 114] on span "Suche" at bounding box center [306, 120] width 30 height 12
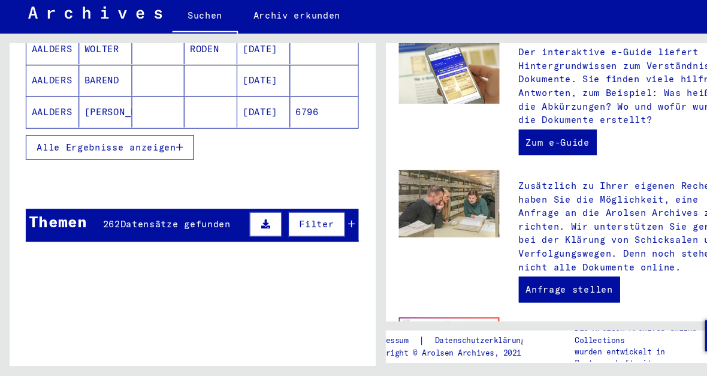
scroll to position [316, 0]
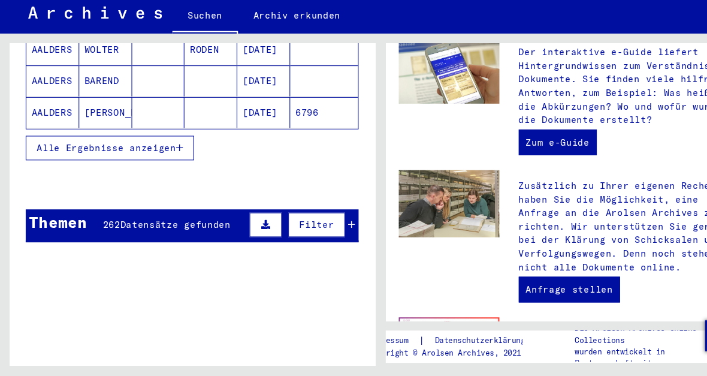
click at [208, 229] on span "Datensätze gefunden" at bounding box center [163, 234] width 102 height 11
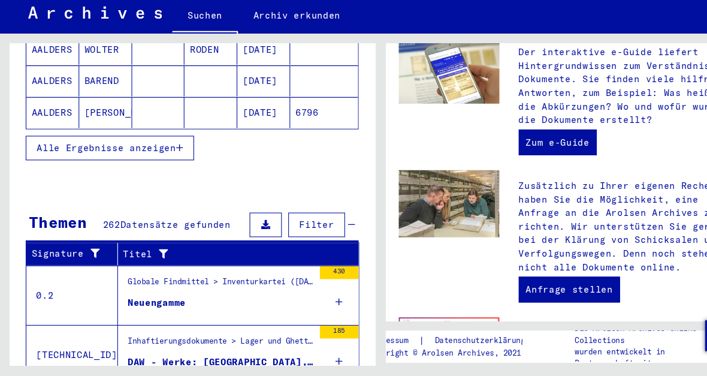
click at [192, 229] on span "Datensätze gefunden" at bounding box center [163, 234] width 102 height 11
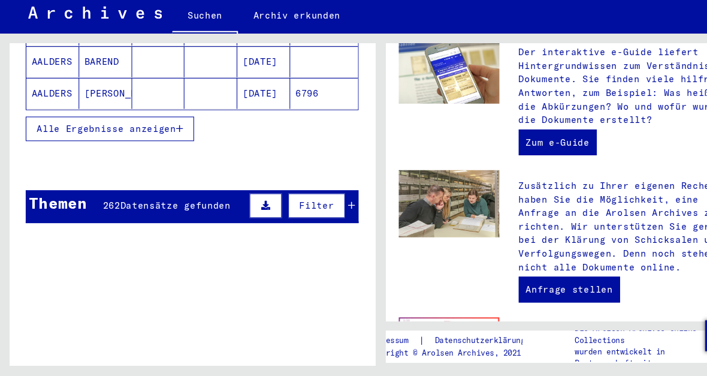
scroll to position [341, 0]
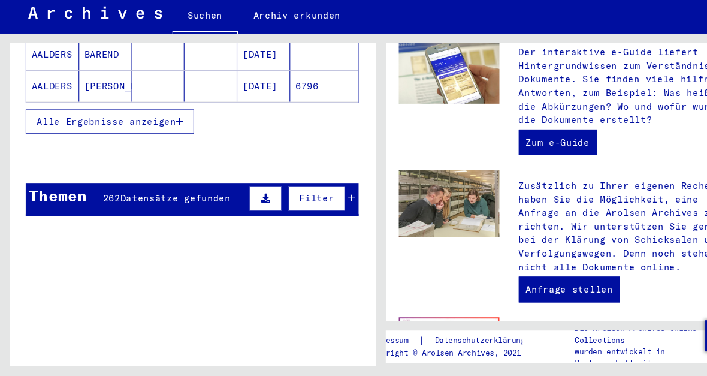
click at [200, 205] on span "Datensätze gefunden" at bounding box center [163, 210] width 102 height 11
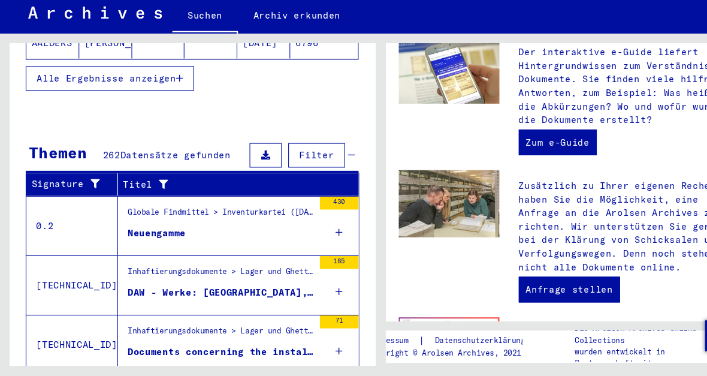
scroll to position [380, 0]
